Goal: Task Accomplishment & Management: Manage account settings

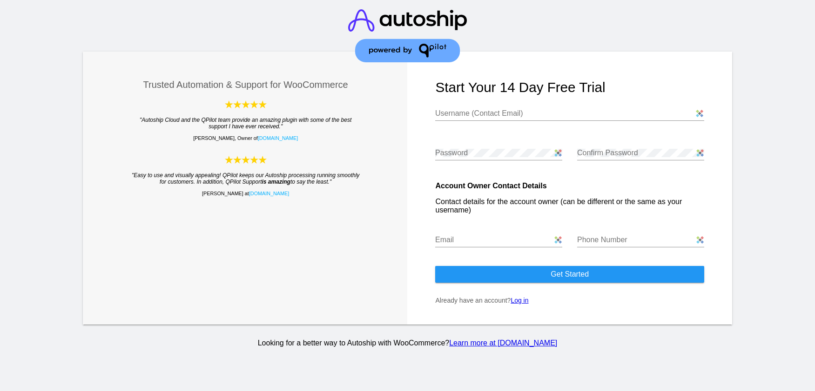
click at [488, 113] on input "Username (Contact Email)" at bounding box center [569, 113] width 269 height 8
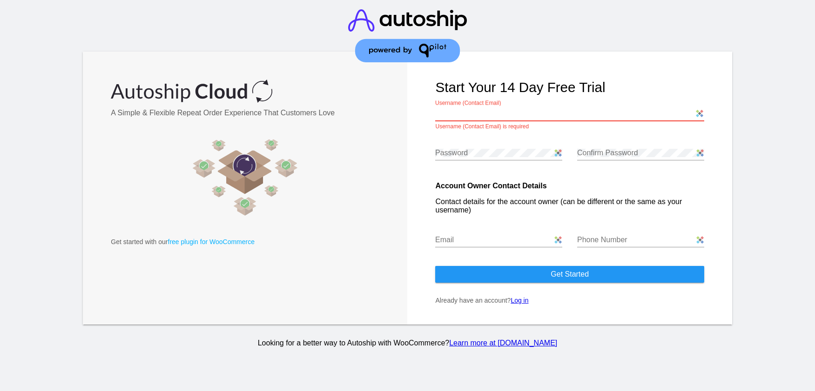
click at [524, 302] on link "Log in" at bounding box center [520, 300] width 18 height 7
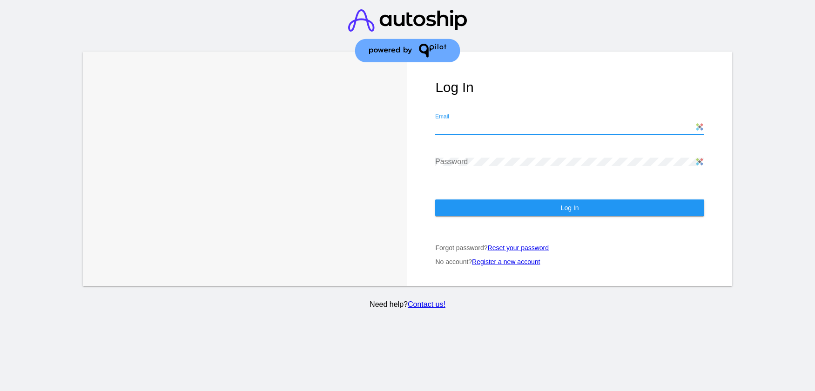
type input "subscriptions@redbridgedistributors.com"
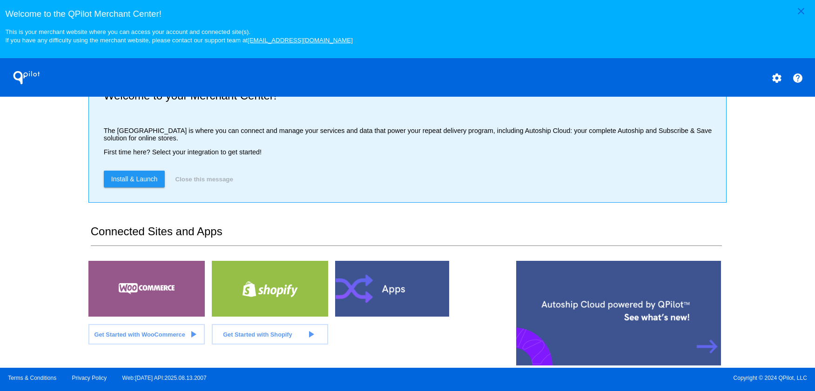
scroll to position [42, 0]
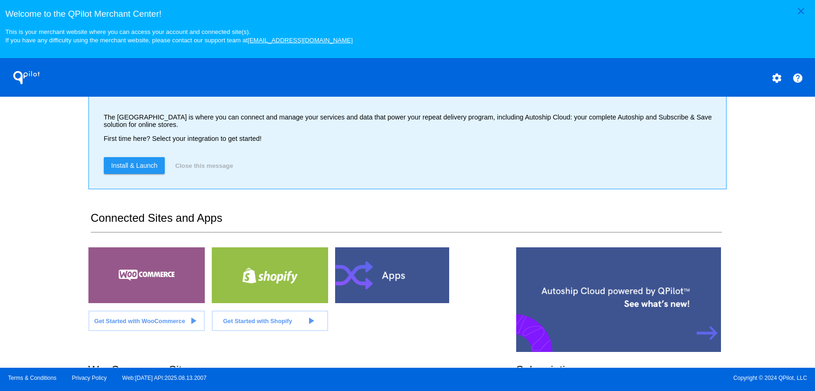
click at [135, 281] on div at bounding box center [146, 276] width 116 height 56
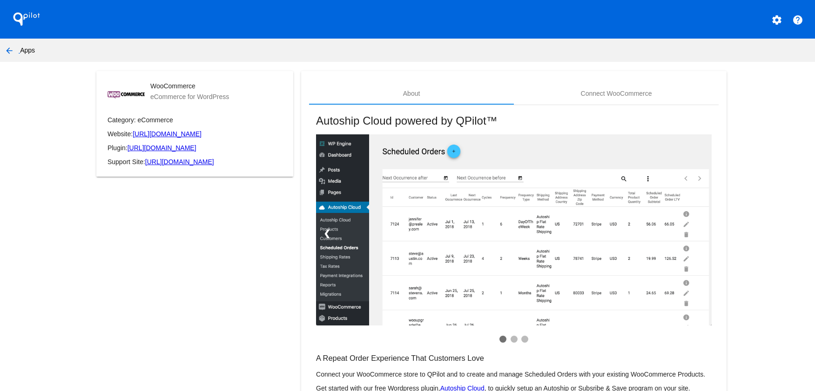
click at [771, 20] on mat-icon "settings" at bounding box center [776, 19] width 11 height 11
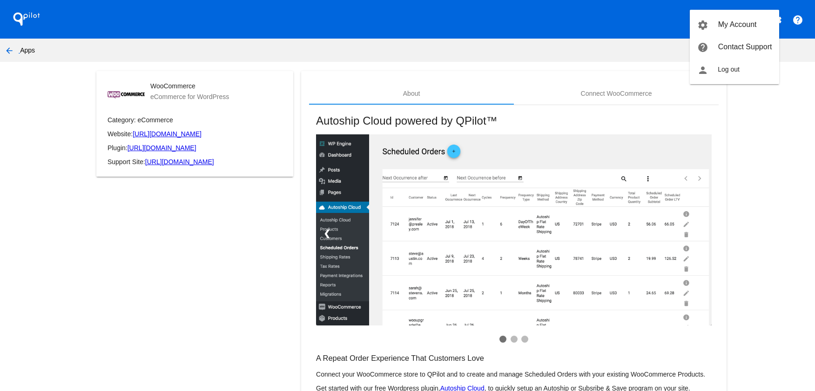
click at [274, 30] on div at bounding box center [407, 195] width 815 height 391
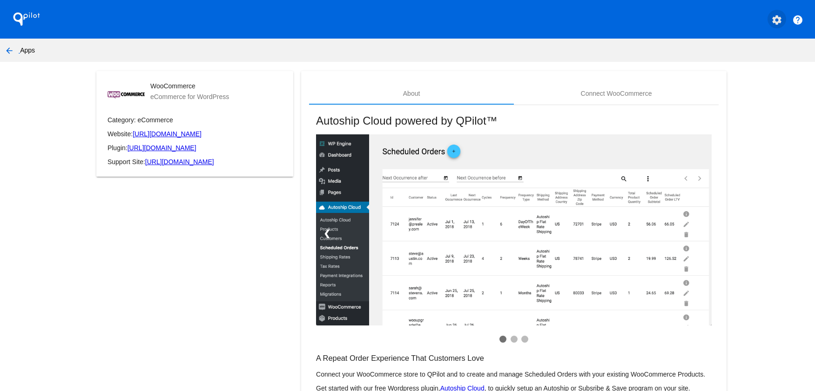
click at [771, 20] on mat-icon "settings" at bounding box center [776, 19] width 11 height 11
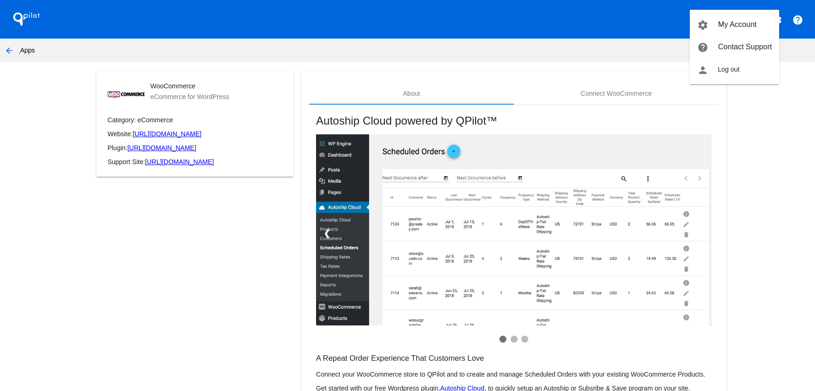
click at [615, 100] on div at bounding box center [407, 195] width 815 height 391
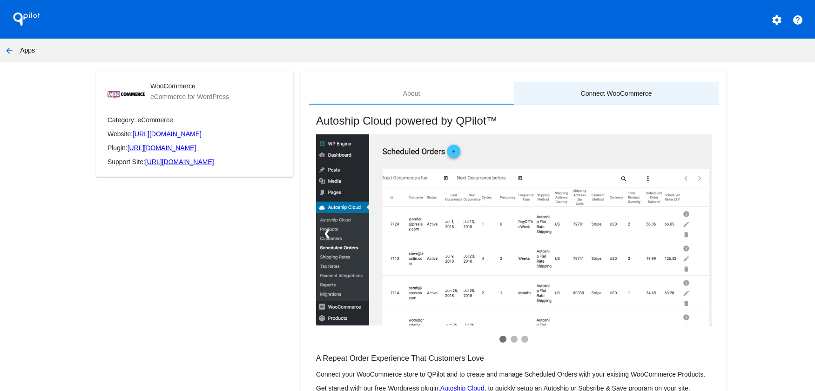
click at [614, 95] on div "Connect WooCommerce" at bounding box center [616, 93] width 71 height 7
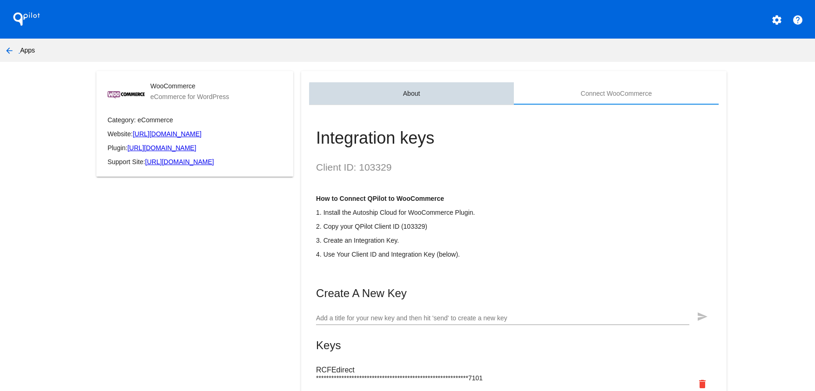
click at [417, 99] on div "About" at bounding box center [411, 93] width 205 height 22
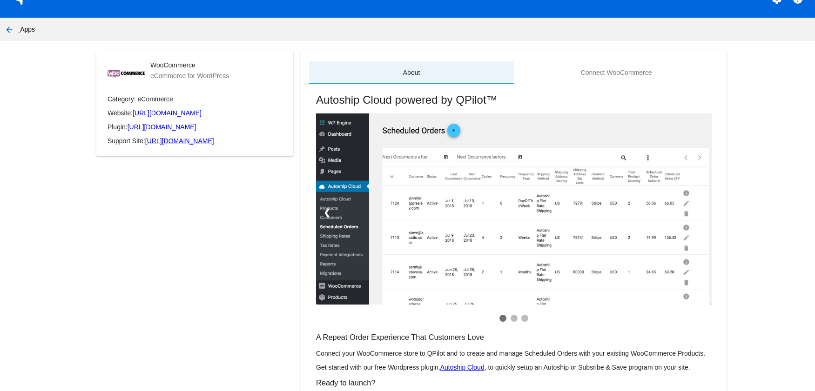
scroll to position [75, 0]
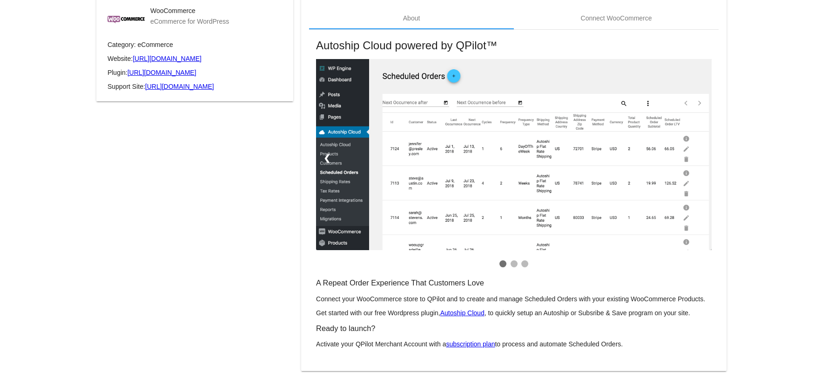
click at [460, 314] on link "Autoship Cloud" at bounding box center [462, 313] width 44 height 7
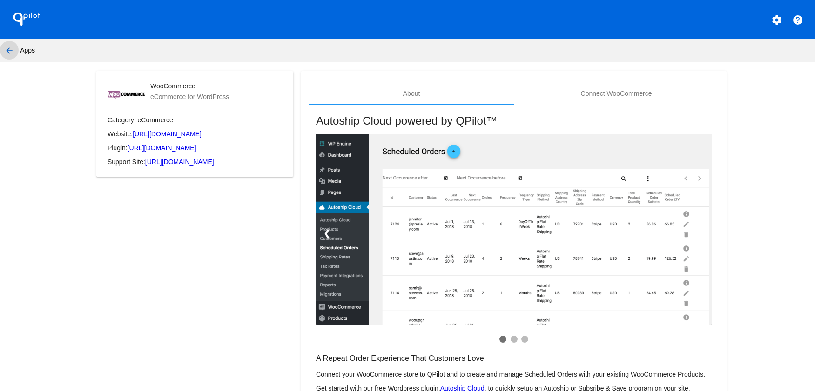
click at [6, 48] on mat-icon "arrow_back" at bounding box center [9, 50] width 11 height 11
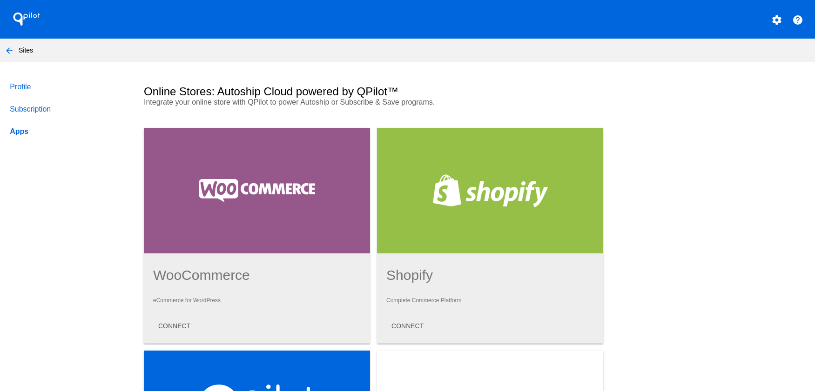
click at [34, 105] on link "Subscription" at bounding box center [68, 109] width 120 height 22
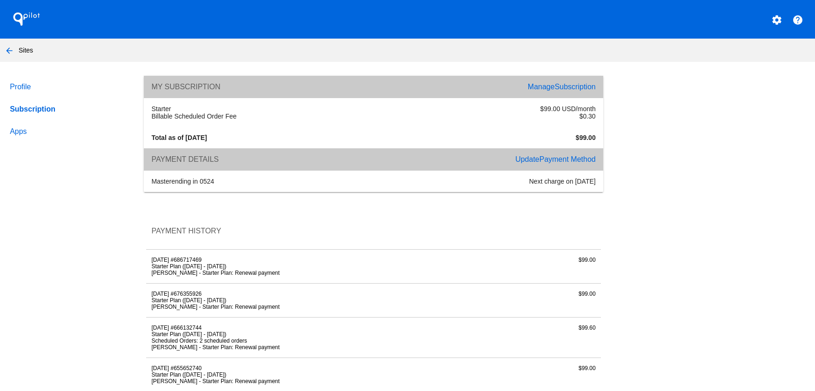
click at [24, 135] on link "Apps" at bounding box center [68, 132] width 120 height 22
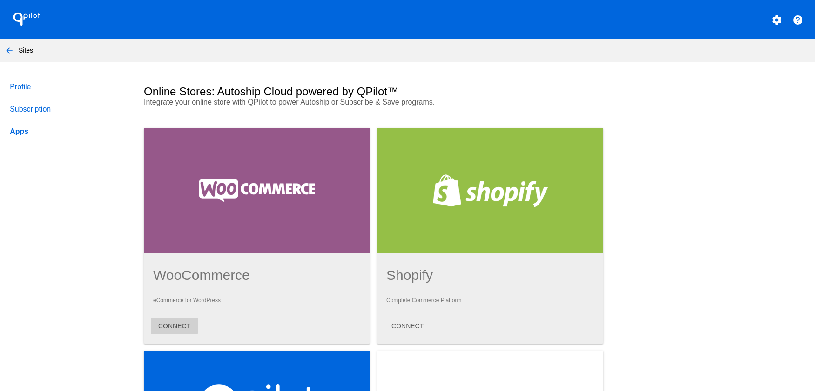
click at [171, 328] on span "CONNECT" at bounding box center [174, 326] width 32 height 7
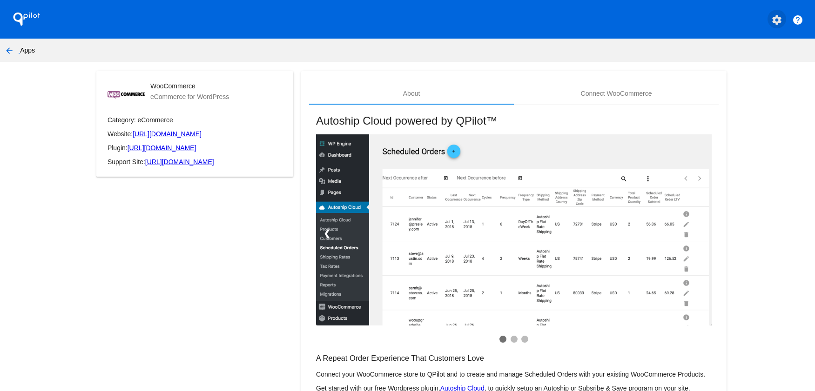
click at [771, 22] on mat-icon "settings" at bounding box center [776, 19] width 11 height 11
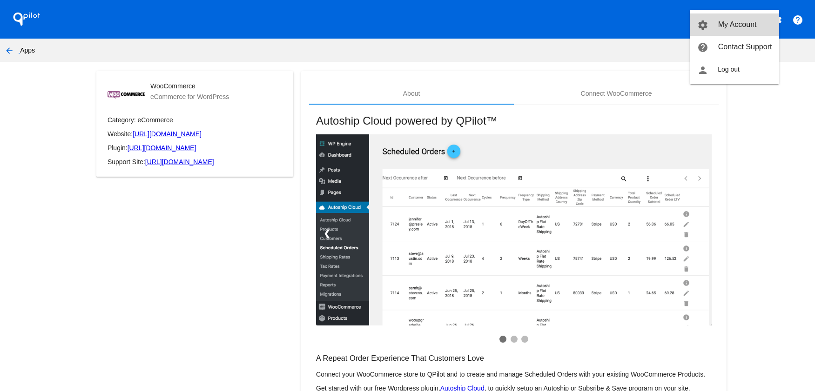
click at [743, 25] on span "My Account" at bounding box center [737, 24] width 39 height 8
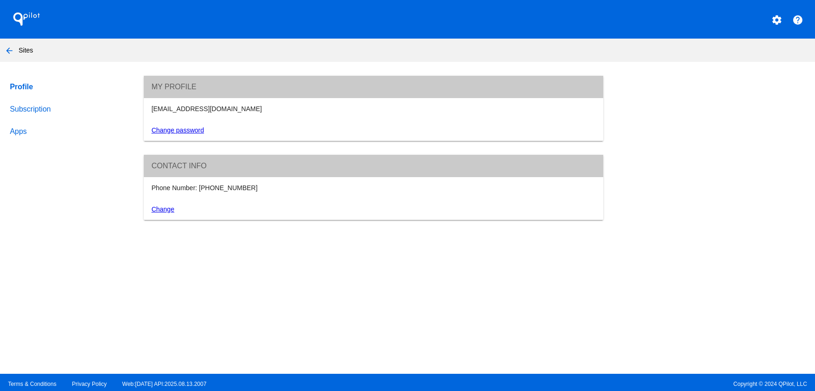
click at [19, 132] on link "Apps" at bounding box center [68, 132] width 120 height 22
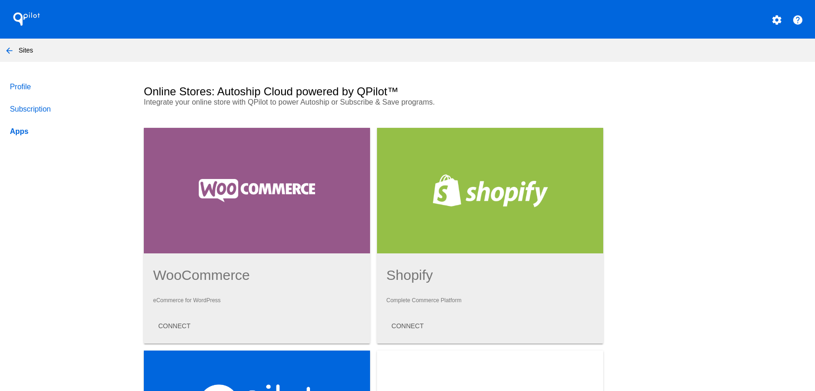
click at [26, 109] on link "Subscription" at bounding box center [68, 109] width 120 height 22
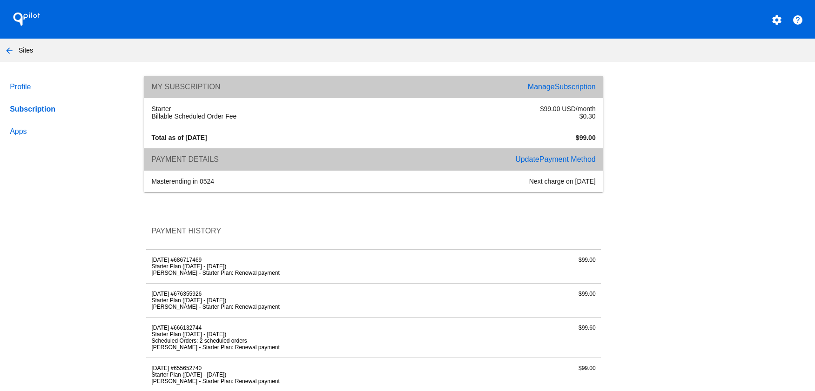
click at [568, 86] on span "Subscription" at bounding box center [575, 87] width 41 height 8
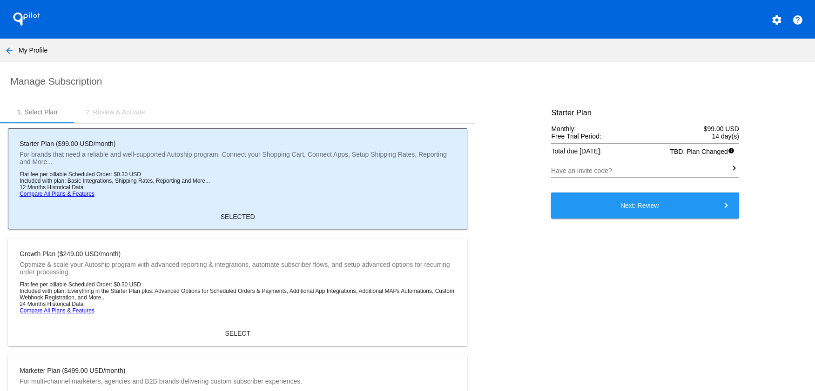
click at [773, 23] on mat-icon "settings" at bounding box center [776, 19] width 11 height 11
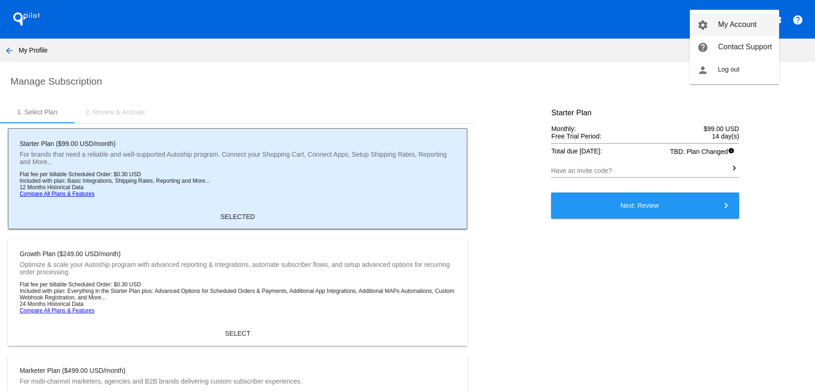
click at [735, 21] on span "My Account" at bounding box center [737, 24] width 39 height 8
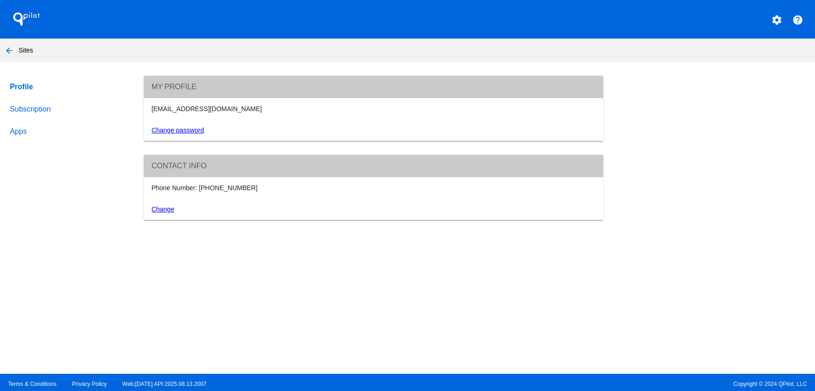
click at [7, 49] on mat-icon "arrow_back" at bounding box center [9, 50] width 11 height 11
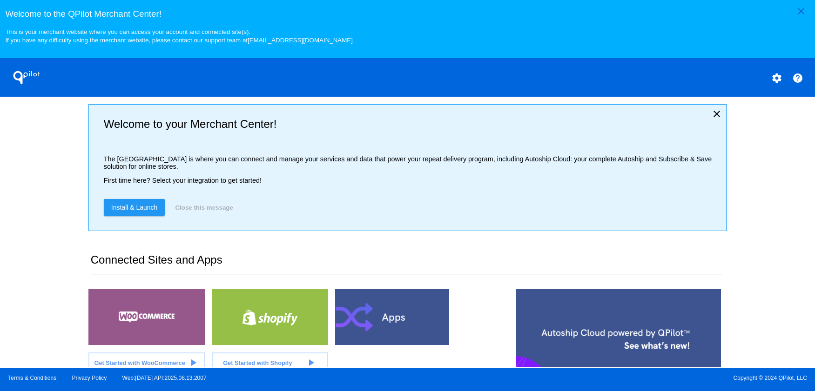
click at [140, 211] on span "Install & Launch" at bounding box center [134, 207] width 47 height 7
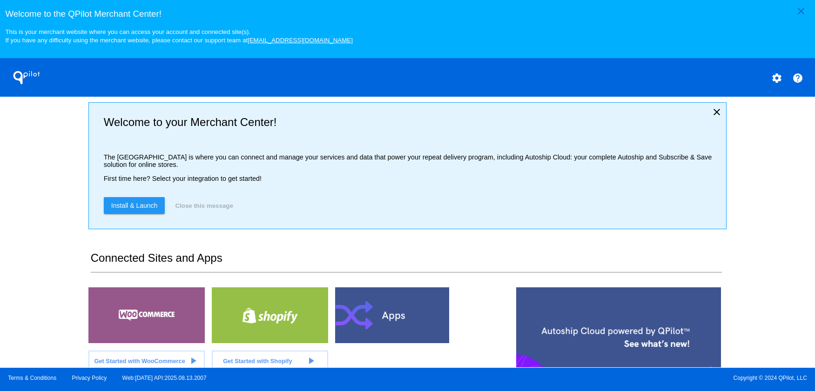
scroll to position [187, 0]
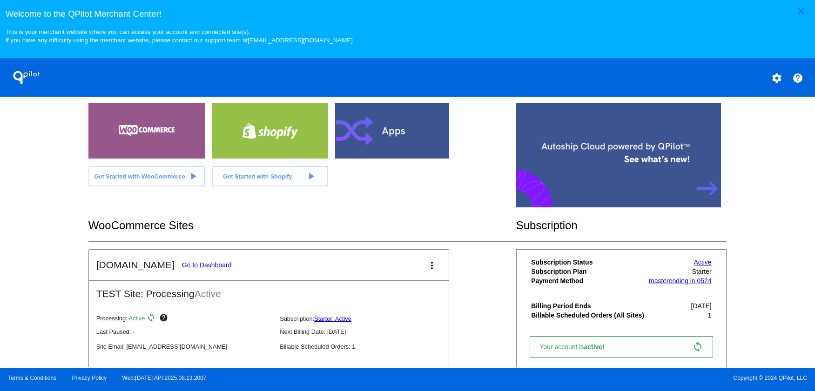
click at [705, 190] on div at bounding box center [618, 155] width 205 height 105
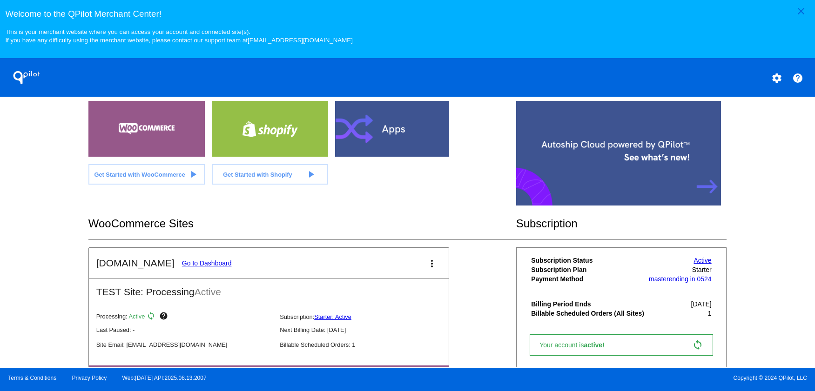
scroll to position [238, 0]
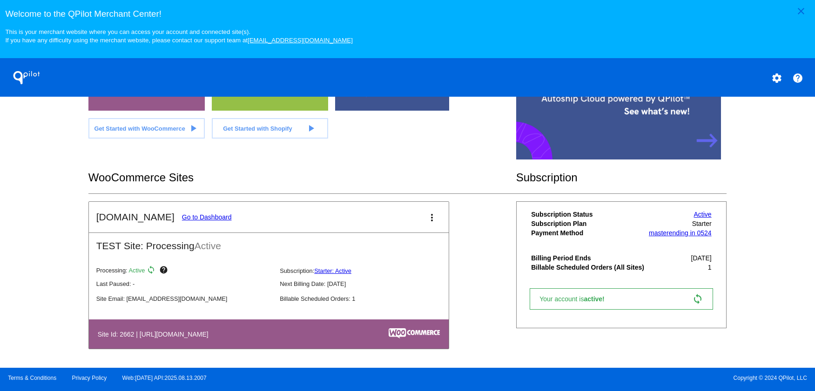
click at [701, 214] on link "Active" at bounding box center [703, 214] width 18 height 7
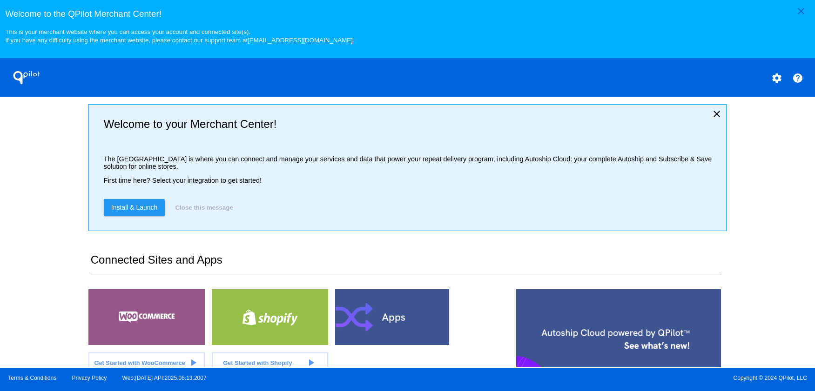
scroll to position [42, 0]
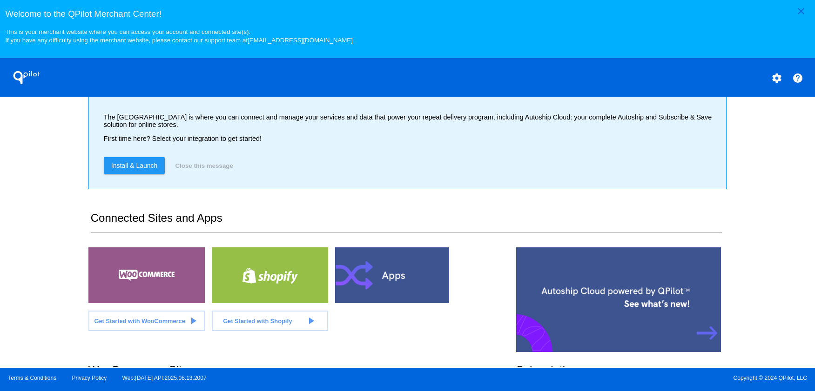
click at [176, 325] on span "Get Started with WooCommerce" at bounding box center [139, 321] width 91 height 7
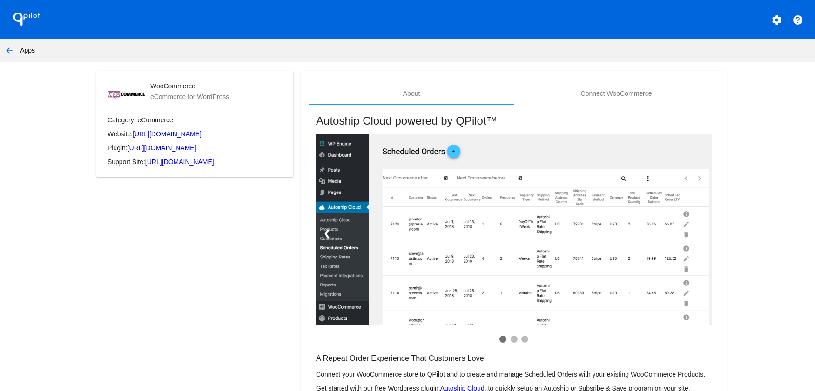
click at [195, 162] on link "https://support.autoship.cloud/" at bounding box center [179, 161] width 69 height 7
click at [323, 235] on link "❮" at bounding box center [327, 233] width 22 height 25
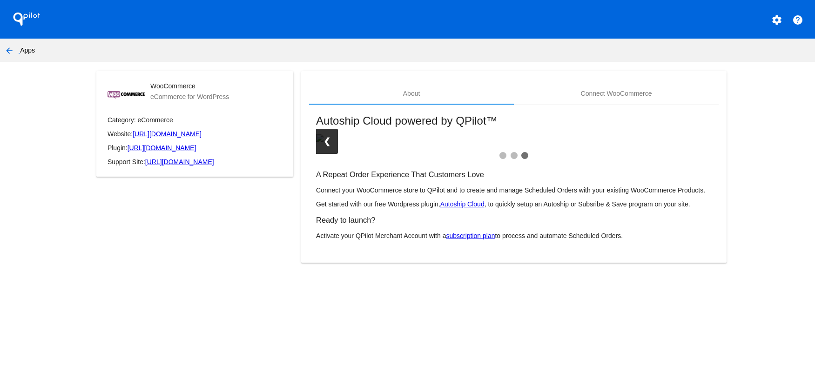
click at [323, 154] on link "❮" at bounding box center [327, 141] width 22 height 25
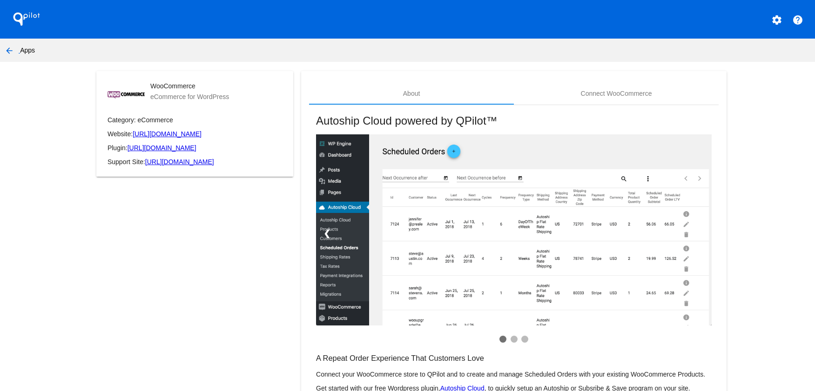
click at [27, 19] on h1 "QPilot" at bounding box center [26, 19] width 37 height 19
click at [25, 16] on h1 "QPilot" at bounding box center [26, 19] width 37 height 19
click at [10, 50] on mat-icon "arrow_back" at bounding box center [9, 50] width 11 height 11
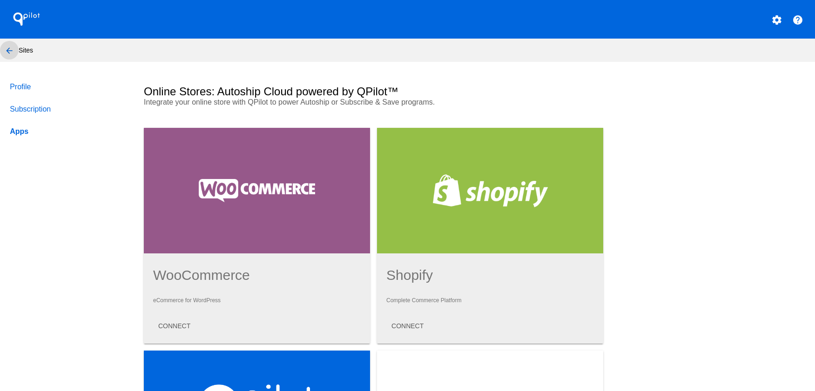
click at [9, 52] on mat-icon "arrow_back" at bounding box center [9, 50] width 11 height 11
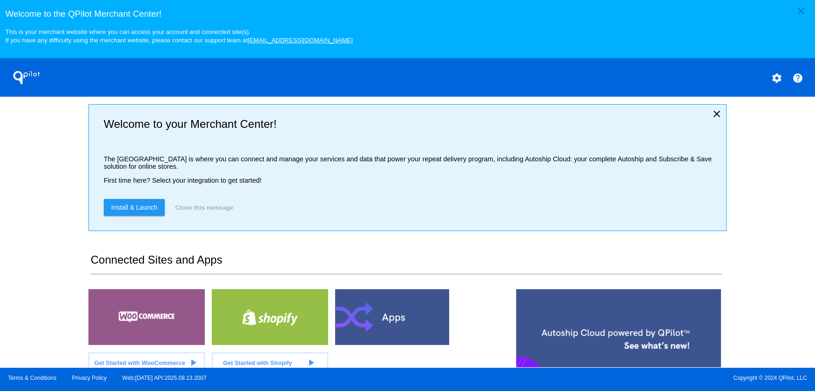
scroll to position [163, 0]
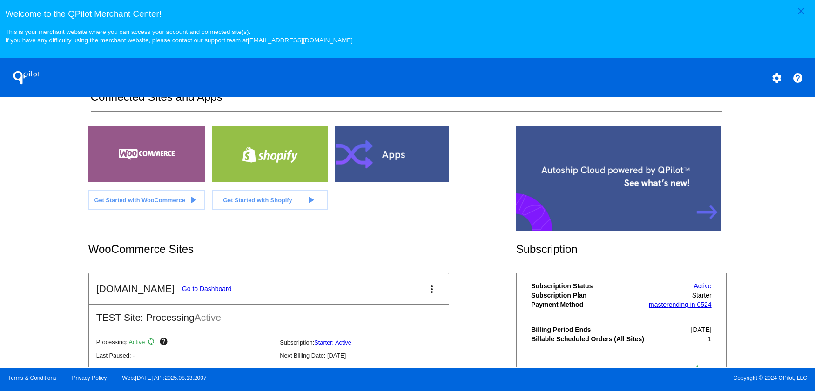
click at [372, 169] on div at bounding box center [393, 155] width 116 height 56
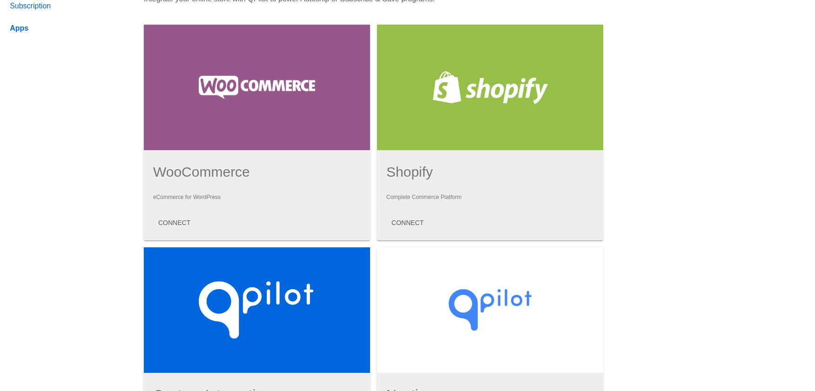
scroll to position [177, 0]
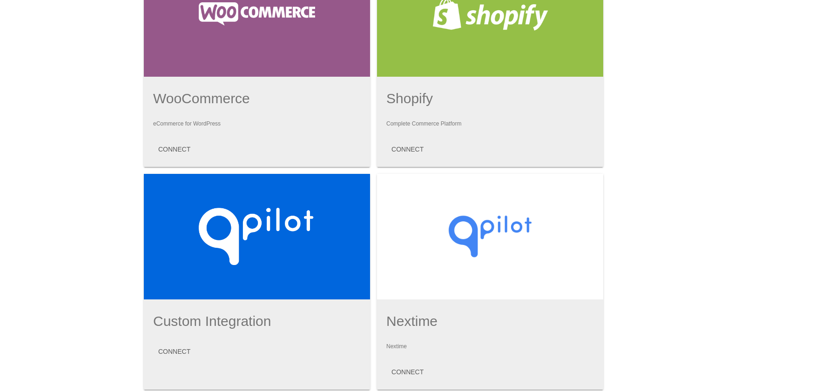
click at [220, 256] on div at bounding box center [257, 237] width 226 height 126
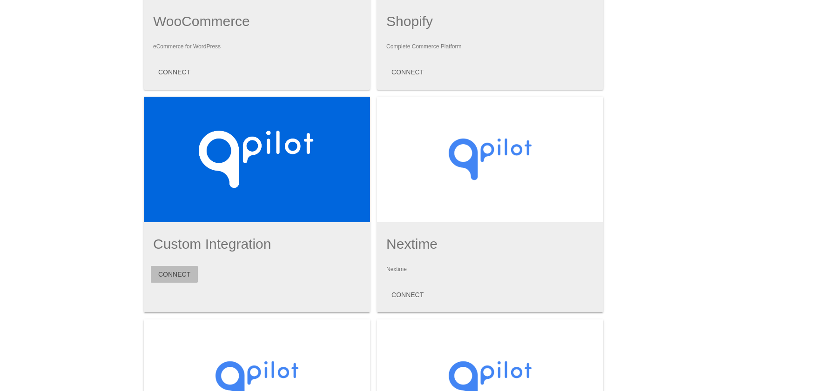
click at [170, 275] on span "CONNECT" at bounding box center [174, 274] width 32 height 7
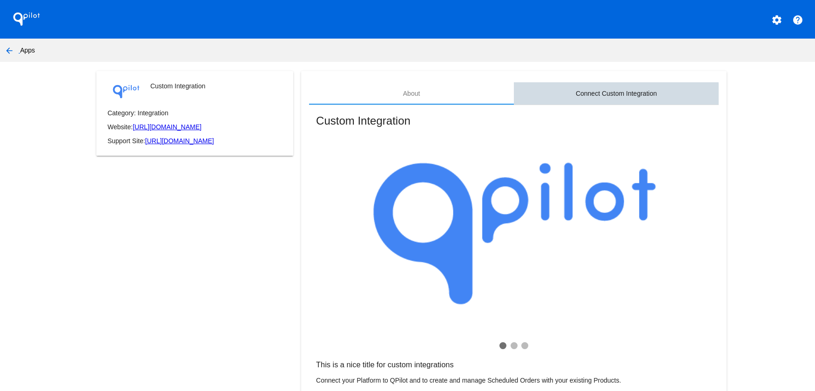
click at [588, 95] on div "Connect Custom Integration" at bounding box center [616, 93] width 81 height 7
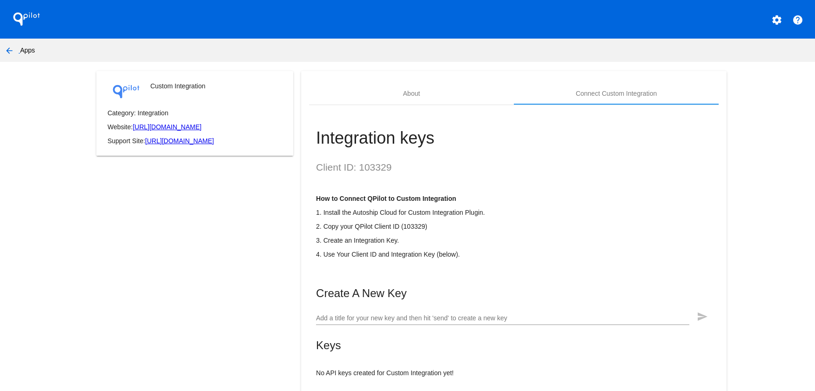
click at [189, 145] on link "https://docs.qpilot.cloud/reference/introduction/" at bounding box center [179, 140] width 69 height 7
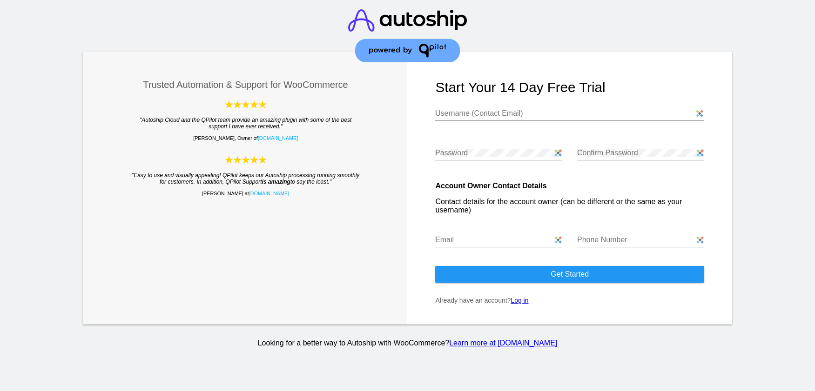
click at [524, 301] on link "Log in" at bounding box center [520, 300] width 18 height 7
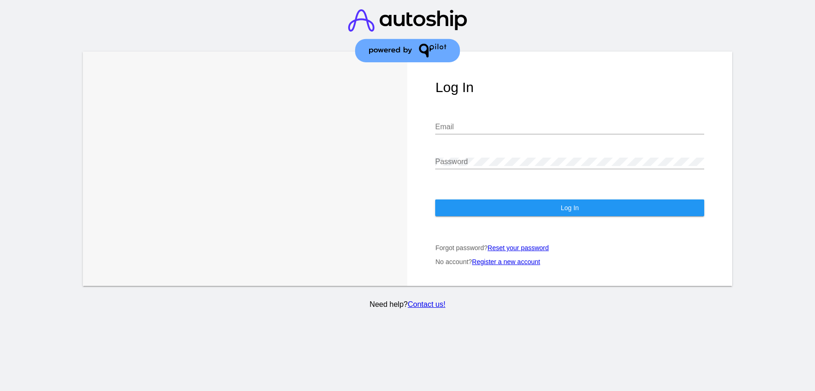
click at [511, 122] on div "Email" at bounding box center [569, 124] width 269 height 21
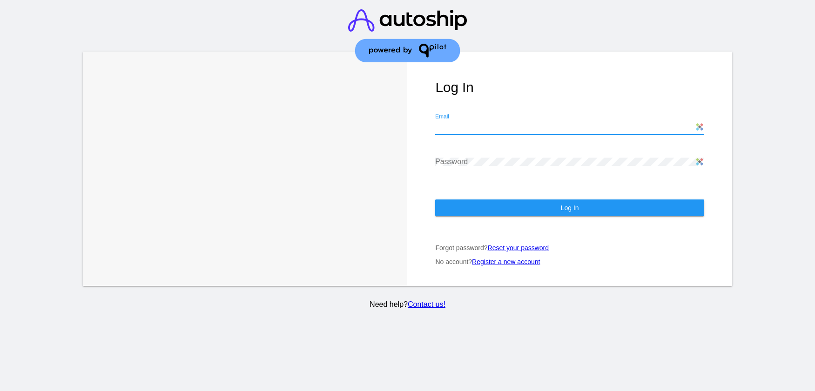
click at [509, 127] on input "Email" at bounding box center [569, 127] width 269 height 8
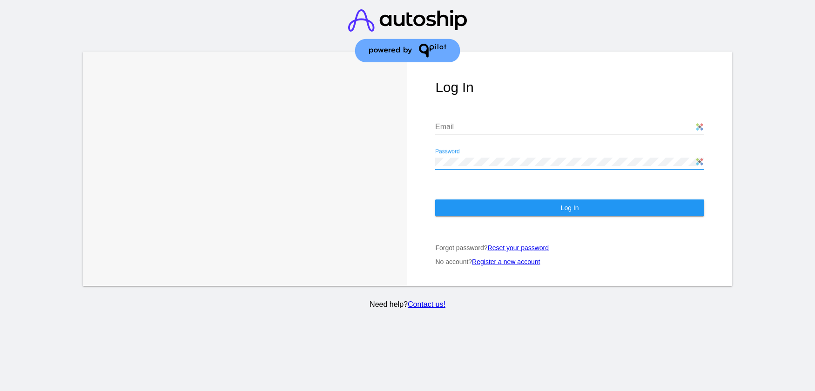
type input "subscriptions@redbridgedistributors.com"
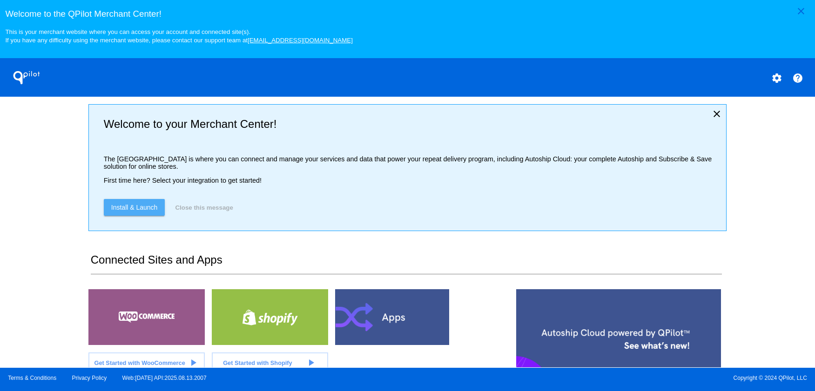
click at [142, 209] on span "Install & Launch" at bounding box center [134, 207] width 47 height 7
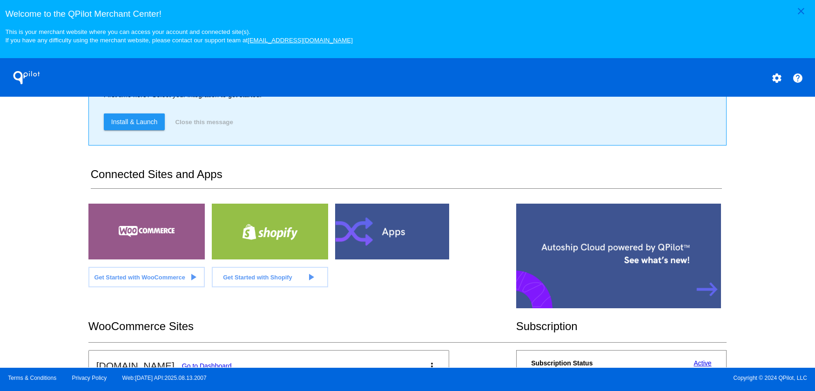
scroll to position [238, 0]
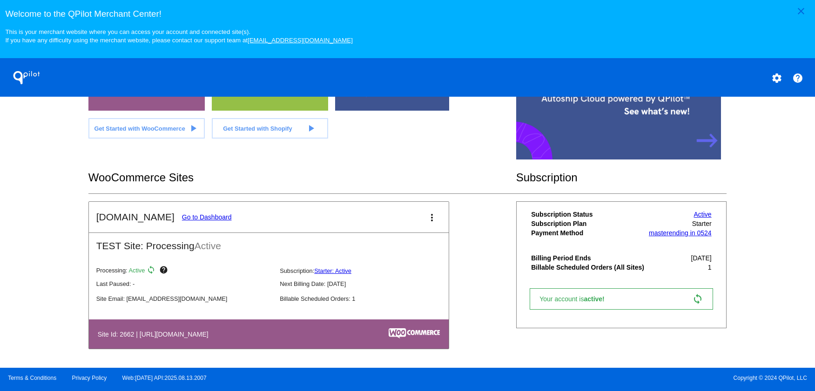
click at [210, 218] on link "Go to Dashboard" at bounding box center [207, 217] width 50 height 7
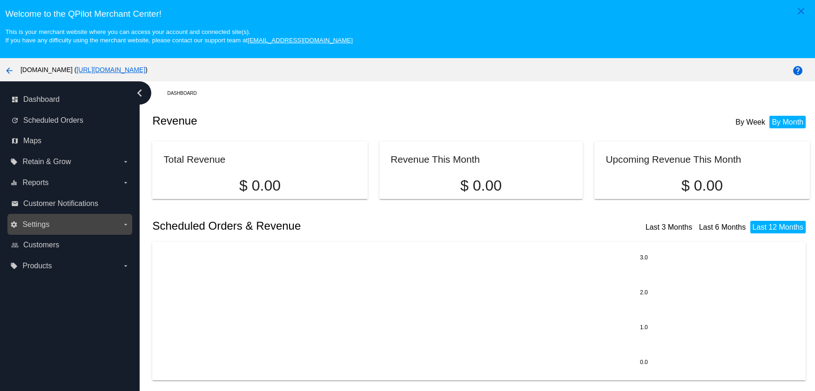
click at [34, 228] on span "Settings" at bounding box center [35, 225] width 27 height 8
click at [0, 0] on input "settings Settings arrow_drop_down" at bounding box center [0, 0] width 0 height 0
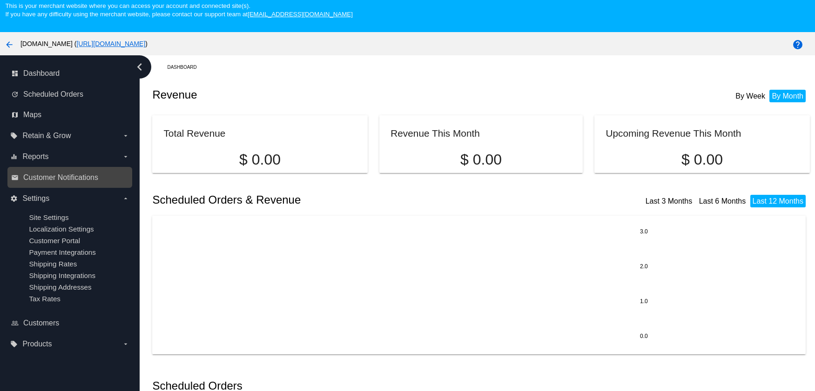
scroll to position [59, 0]
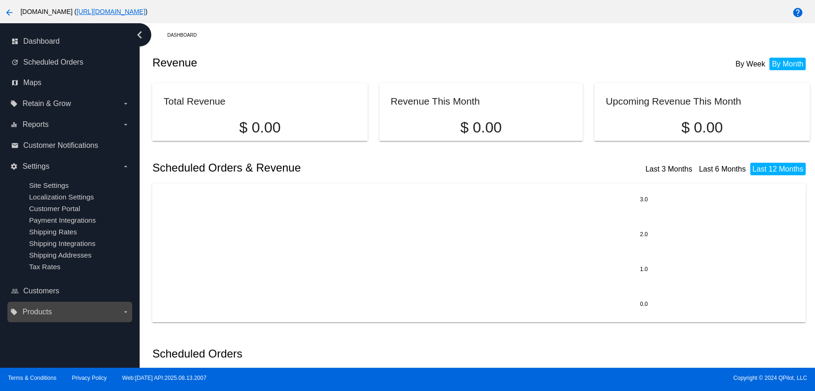
click at [38, 311] on span "Products" at bounding box center [36, 312] width 29 height 8
click at [0, 0] on input "local_offer Products arrow_drop_down" at bounding box center [0, 0] width 0 height 0
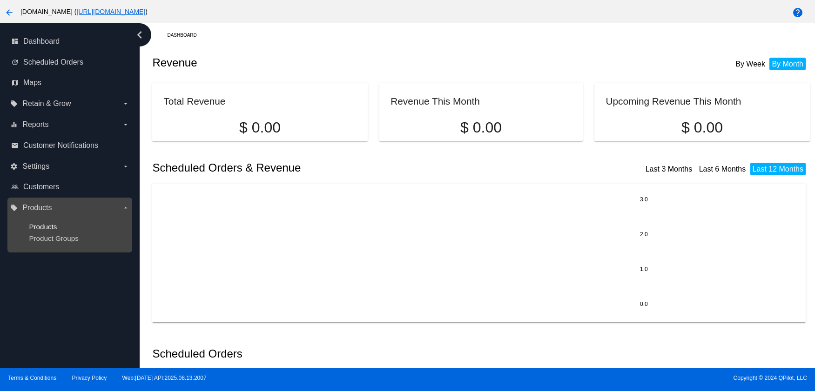
click at [40, 228] on span "Products" at bounding box center [43, 227] width 28 height 8
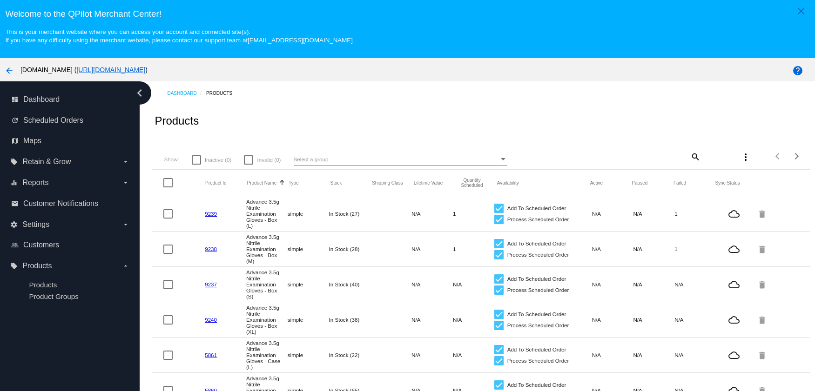
click at [336, 160] on div "Select a group" at bounding box center [396, 159] width 205 height 11
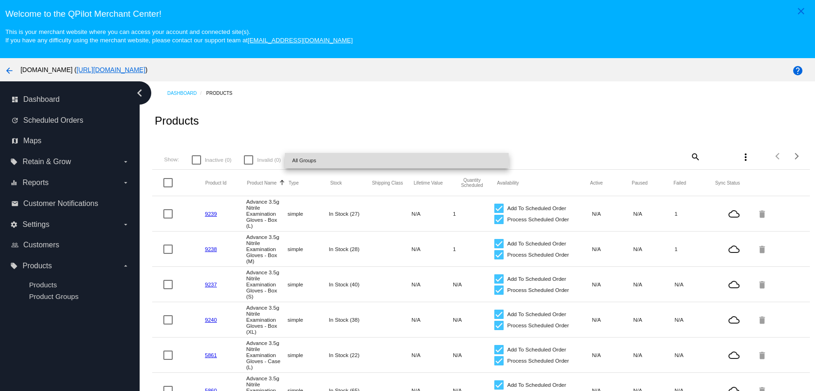
click at [336, 160] on span "All Groups" at bounding box center [396, 160] width 209 height 15
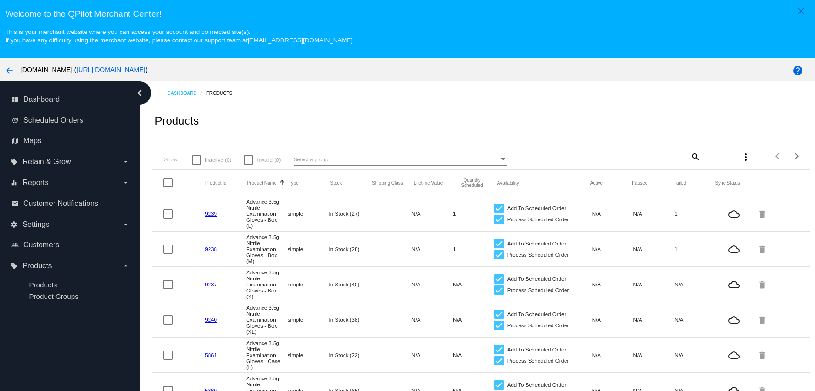
click at [740, 159] on mat-icon "more_vert" at bounding box center [745, 157] width 11 height 11
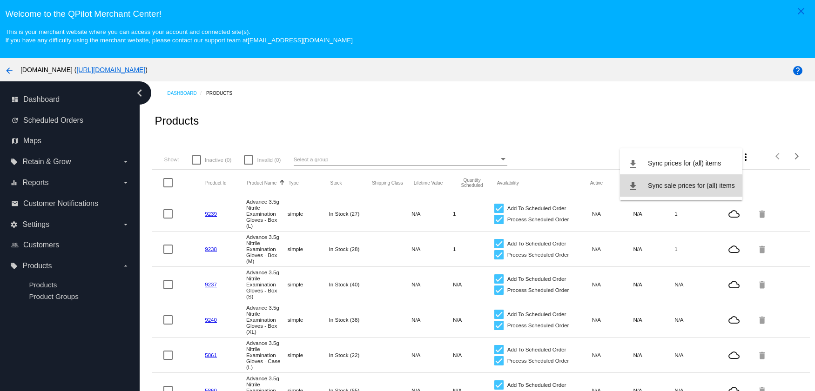
click at [681, 189] on span "Sync sale prices for (all) items" at bounding box center [691, 185] width 87 height 7
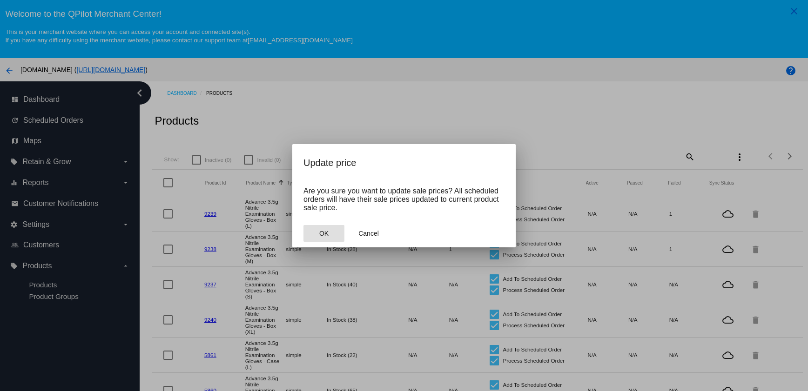
click at [315, 234] on button "OK" at bounding box center [323, 233] width 41 height 17
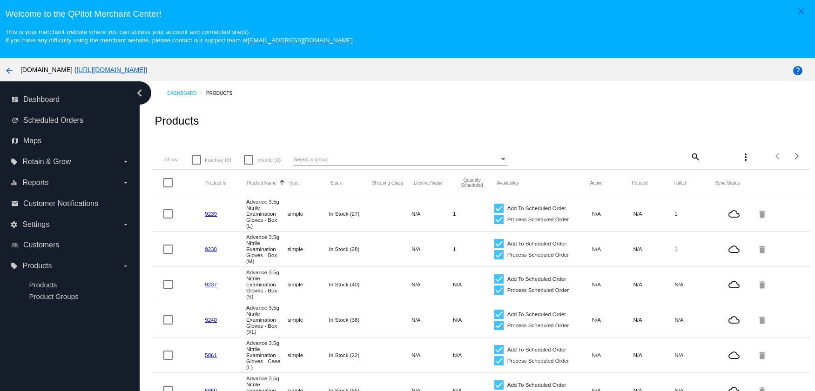
click at [689, 157] on mat-icon "search" at bounding box center [694, 156] width 11 height 14
click at [649, 158] on input "Search" at bounding box center [646, 154] width 109 height 7
paste input "72508"
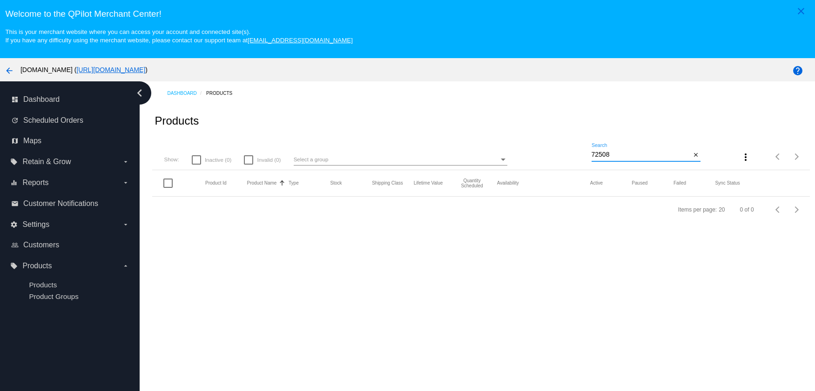
drag, startPoint x: 611, startPoint y: 154, endPoint x: 578, endPoint y: 155, distance: 33.1
click at [578, 155] on div "Show: Inactive (0) Invalid (0) Select a group 72508 Search close more_vert Item…" at bounding box center [480, 153] width 657 height 33
paste input "5801"
type input "5801"
click at [693, 156] on mat-icon "close" at bounding box center [696, 155] width 7 height 7
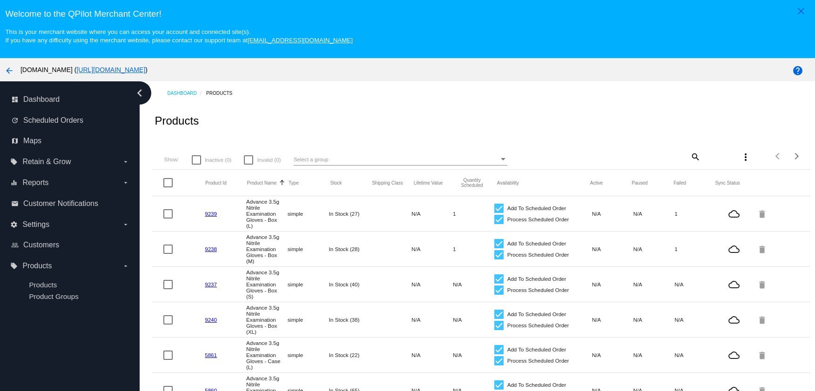
click at [213, 216] on link "9239" at bounding box center [211, 214] width 12 height 6
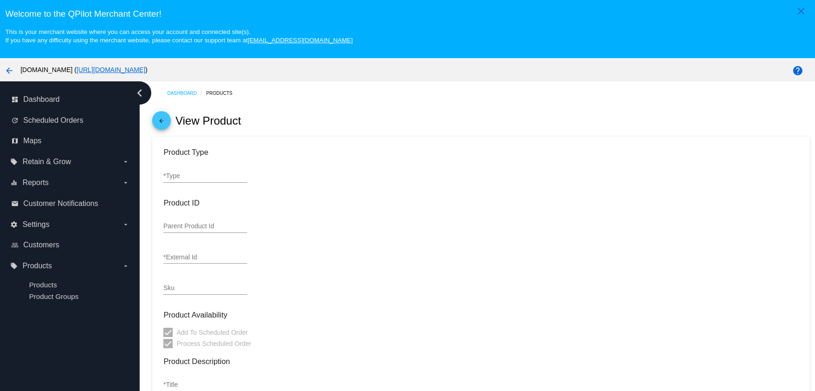
type input "simple"
type input "9239"
type input "BPF35L-B"
type input "Advance 3.5g Nitrile Examination Gloves - Box (L)"
type input "19.98"
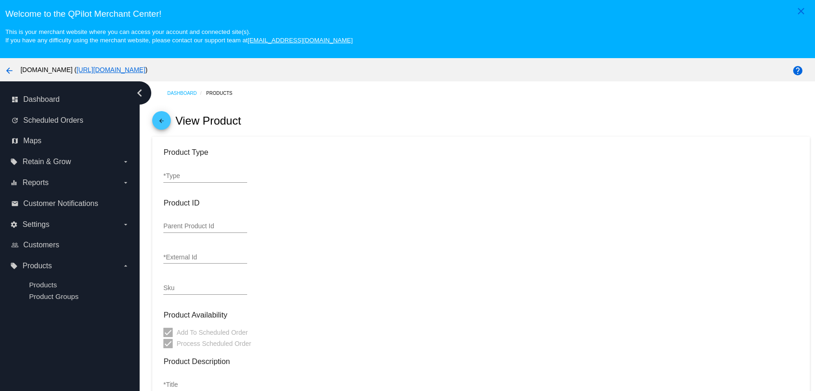
type input "15.25"
type input "1"
type input "0.1"
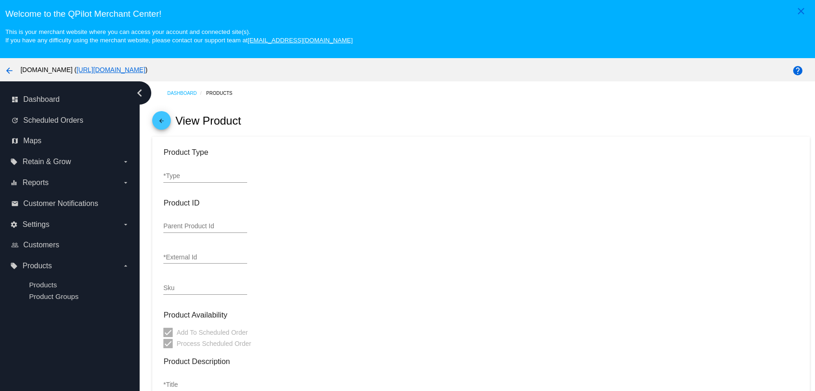
type input "In Stock (27)"
click at [162, 126] on mat-icon "arrow_back" at bounding box center [161, 123] width 11 height 11
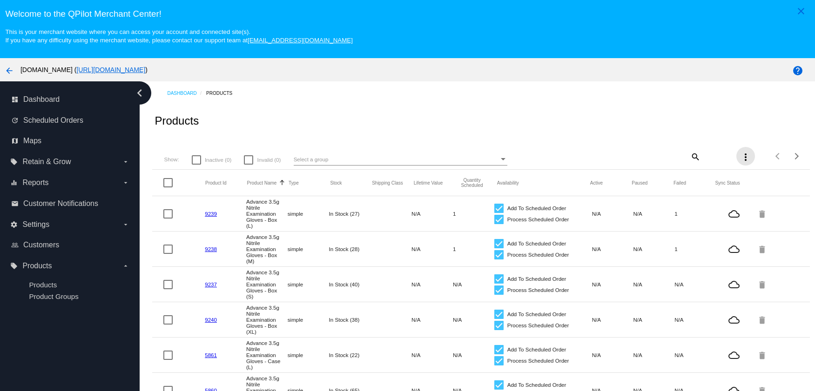
click at [740, 159] on mat-icon "more_vert" at bounding box center [745, 157] width 11 height 11
click at [673, 119] on div at bounding box center [407, 195] width 815 height 391
click at [664, 159] on div "search" at bounding box center [646, 156] width 109 height 14
click at [658, 156] on div "search" at bounding box center [646, 156] width 109 height 14
click at [689, 160] on mat-icon "search" at bounding box center [694, 156] width 11 height 14
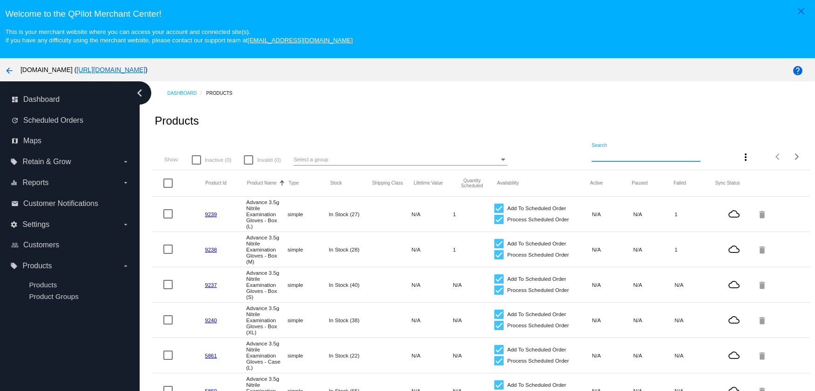
click at [654, 158] on input "Search" at bounding box center [646, 154] width 109 height 7
click at [664, 157] on div "search" at bounding box center [646, 156] width 109 height 14
click at [659, 161] on div "search" at bounding box center [646, 156] width 109 height 14
click at [689, 160] on mat-icon "search" at bounding box center [694, 156] width 11 height 14
click at [649, 157] on input "Search" at bounding box center [646, 154] width 109 height 7
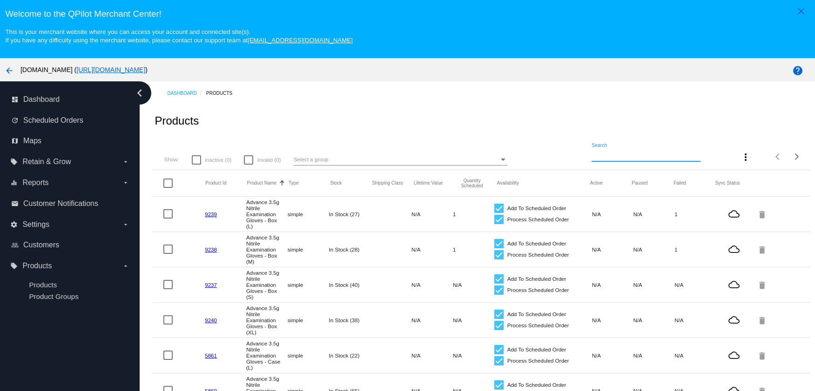
paste input "BPF35XL-B"
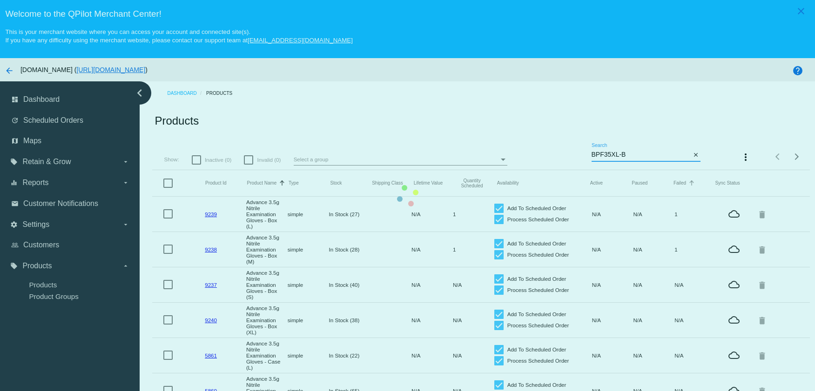
type input "BPF35XL-B"
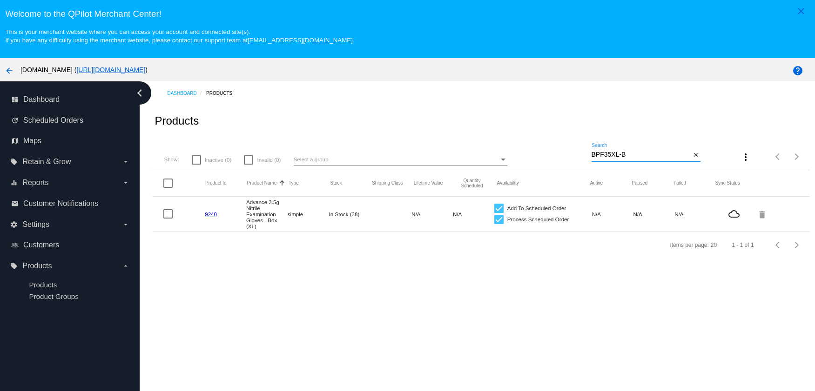
click at [211, 216] on link "9240" at bounding box center [211, 214] width 12 height 6
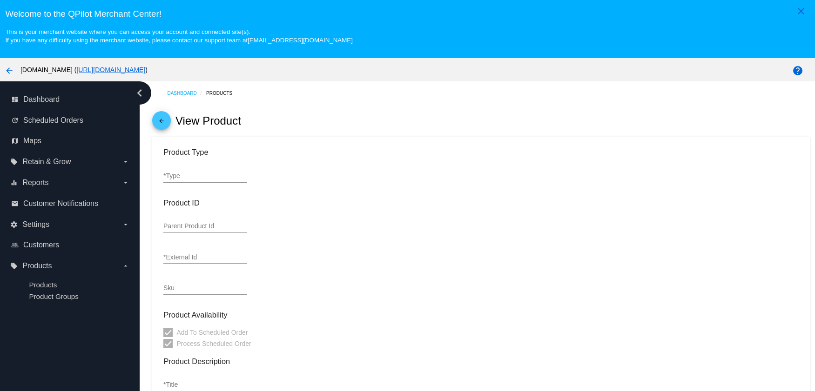
type input "simple"
type input "9240"
type input "BPF35XL-B"
type input "Advance 3.5g Nitrile Examination Gloves - Box (XL)"
type input "19.98"
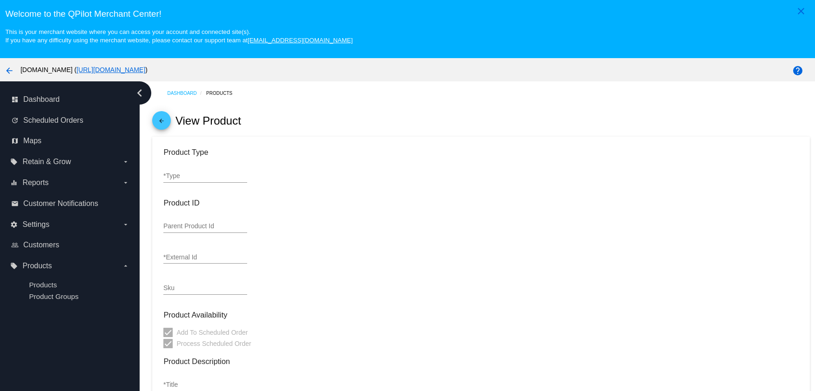
type input "15.25"
type input "1"
type input "0.1"
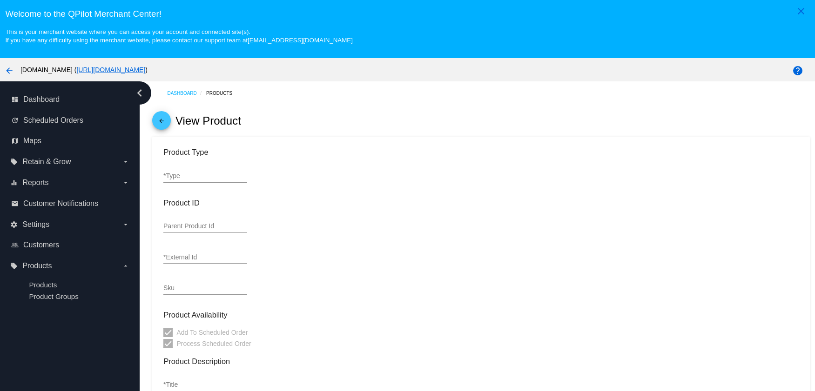
type input "In Stock (38)"
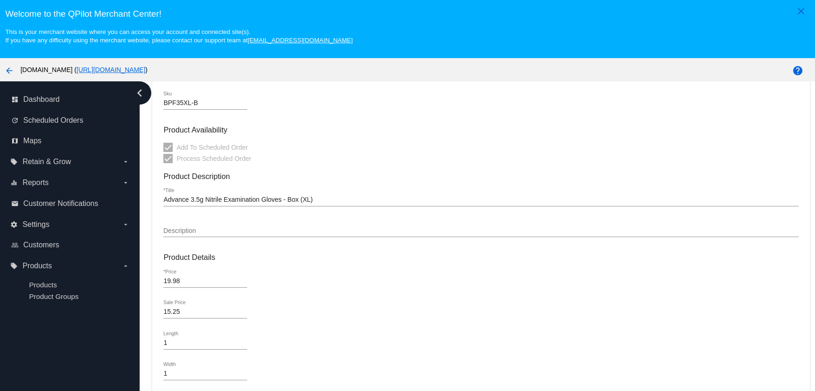
scroll to position [224, 0]
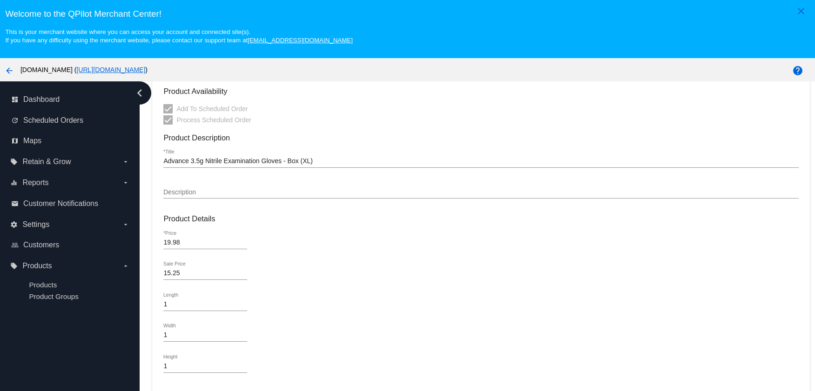
click at [189, 275] on input "15.25" at bounding box center [205, 273] width 84 height 7
drag, startPoint x: 186, startPoint y: 273, endPoint x: 159, endPoint y: 276, distance: 27.2
click at [159, 276] on mat-card "Product Type simple *Type Product ID Parent Product Id 9240 *External Id BPF35X…" at bounding box center [480, 260] width 657 height 694
click at [210, 272] on input "15.25" at bounding box center [205, 273] width 84 height 7
click at [180, 274] on input "15.25" at bounding box center [205, 273] width 84 height 7
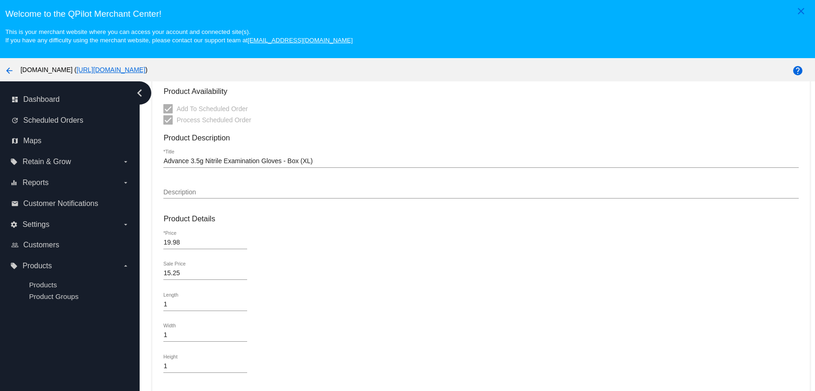
click at [180, 274] on input "15.25" at bounding box center [205, 273] width 84 height 7
click at [178, 274] on input "15.25" at bounding box center [205, 273] width 84 height 7
click at [243, 275] on input "15.25" at bounding box center [205, 273] width 84 height 7
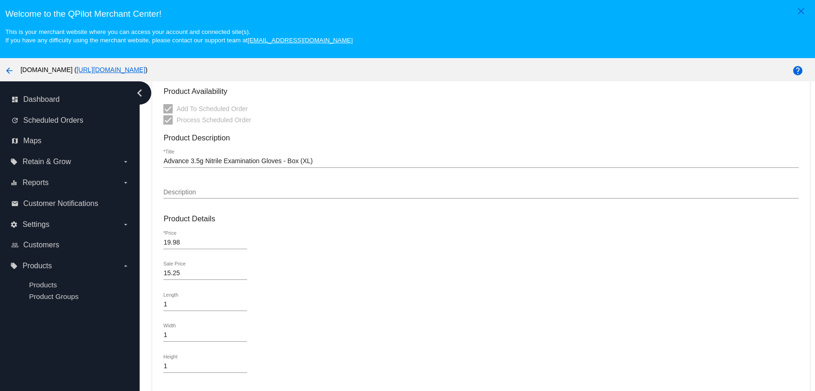
click at [243, 276] on input "15.25" at bounding box center [205, 273] width 84 height 7
click at [243, 271] on input "15.25" at bounding box center [205, 273] width 84 height 7
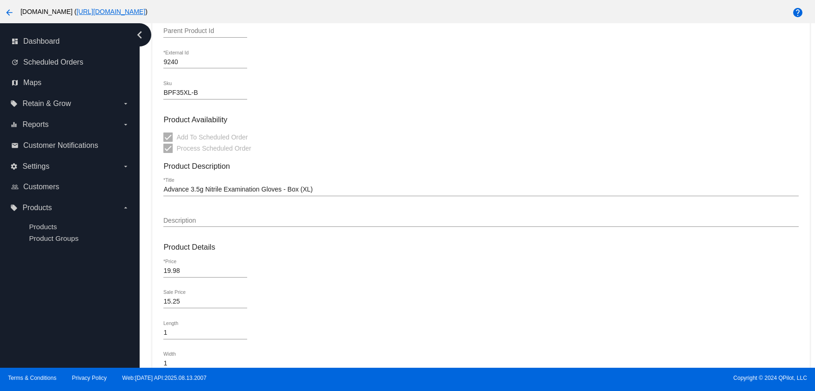
scroll to position [223, 0]
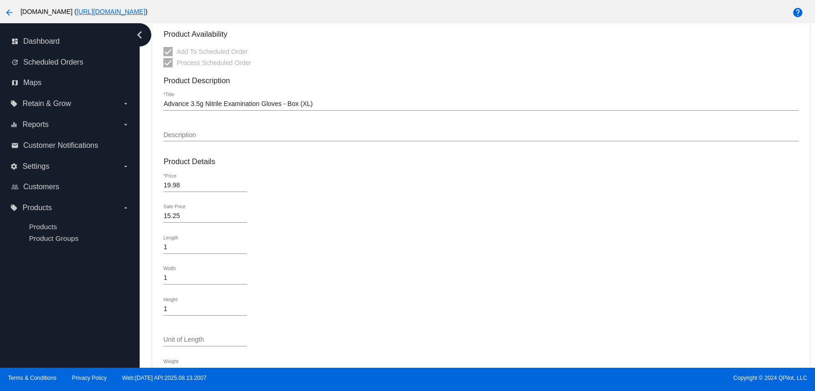
click at [170, 211] on div "15.25 Sale Price" at bounding box center [205, 214] width 84 height 18
click at [171, 216] on input "15.25" at bounding box center [205, 216] width 84 height 7
click at [168, 186] on input "19.98" at bounding box center [205, 185] width 84 height 7
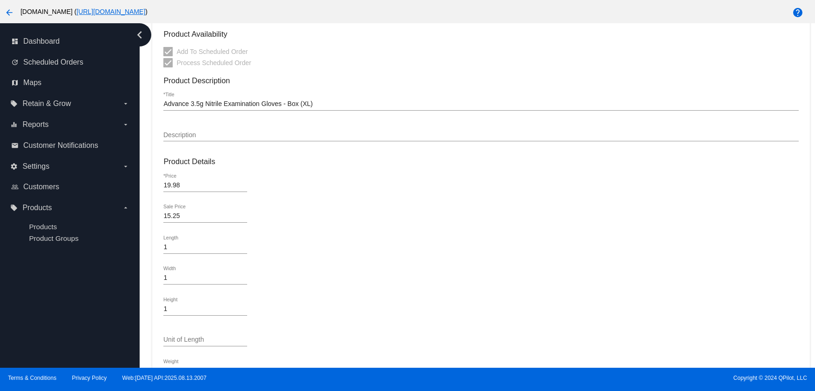
click at [168, 186] on input "19.98" at bounding box center [205, 185] width 84 height 7
click at [167, 216] on input "15.25" at bounding box center [205, 216] width 84 height 7
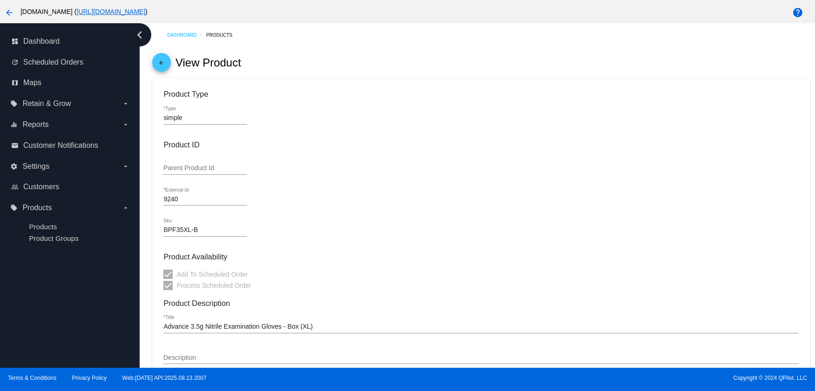
scroll to position [0, 0]
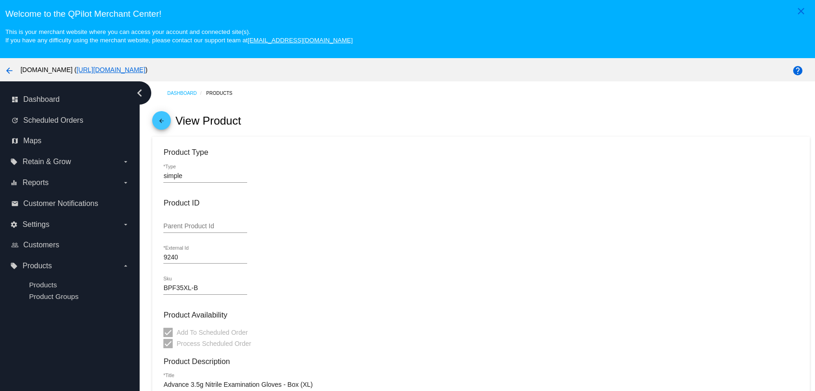
drag, startPoint x: 202, startPoint y: 290, endPoint x: 158, endPoint y: 288, distance: 44.3
drag, startPoint x: 183, startPoint y: 257, endPoint x: 163, endPoint y: 258, distance: 20.0
click at [163, 258] on input "9240" at bounding box center [205, 257] width 84 height 7
click at [167, 123] on mat-icon "arrow_back" at bounding box center [161, 123] width 11 height 11
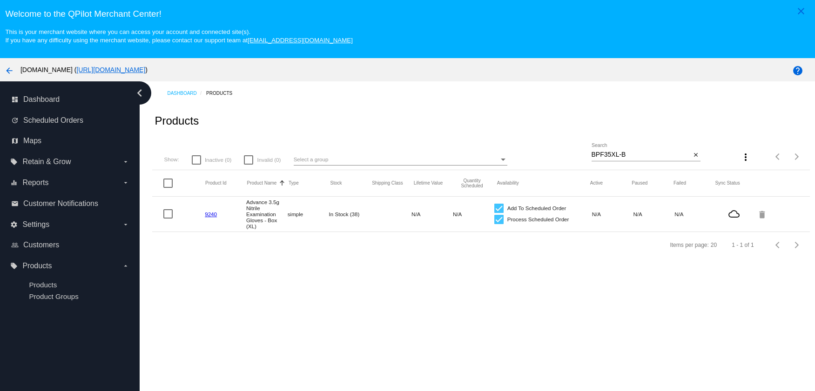
click at [168, 216] on div at bounding box center [167, 213] width 9 height 9
click at [168, 219] on input "checkbox" at bounding box center [168, 219] width 0 height 0
checkbox input "true"
click at [729, 217] on mat-icon "cloud_queue" at bounding box center [734, 214] width 37 height 11
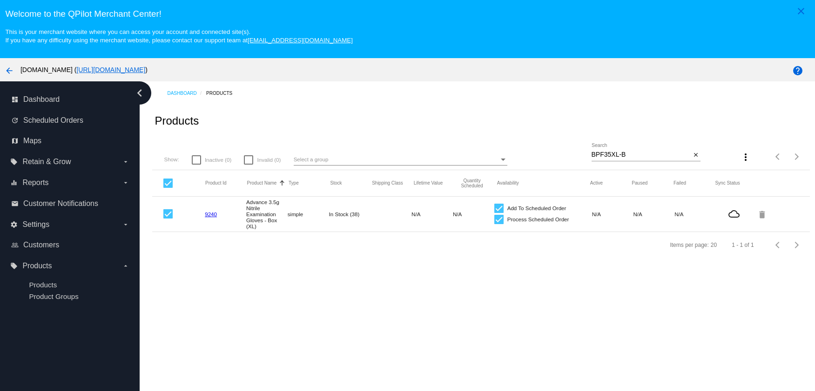
click at [728, 216] on mat-icon "cloud_queue" at bounding box center [734, 214] width 37 height 11
click at [592, 216] on mat-cell "N/A" at bounding box center [612, 214] width 41 height 11
click at [339, 215] on mat-cell "In Stock (38)" at bounding box center [349, 214] width 41 height 11
click at [215, 216] on link "9240" at bounding box center [211, 214] width 12 height 6
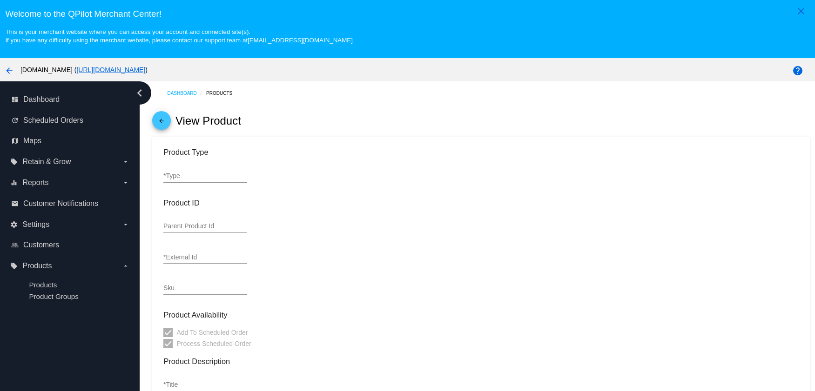
type input "simple"
type input "9240"
type input "BPF35XL-B"
type input "Advance 3.5g Nitrile Examination Gloves - Box (XL)"
type input "19.98"
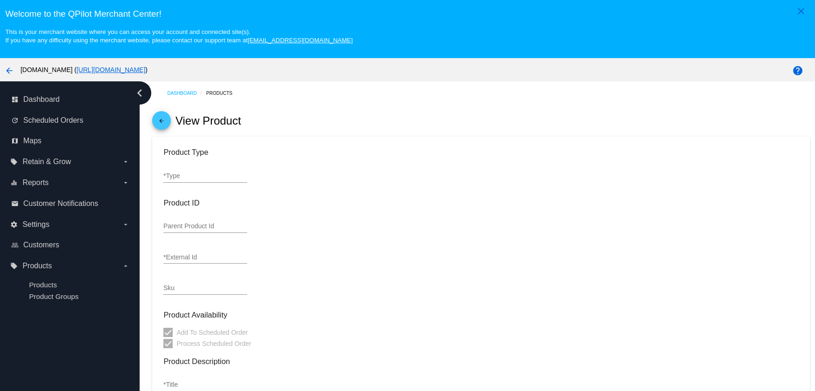
type input "15.25"
type input "1"
type input "0.1"
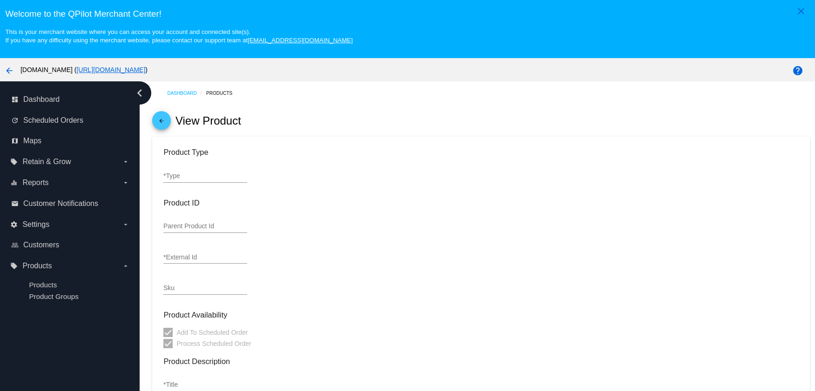
type input "In Stock (38)"
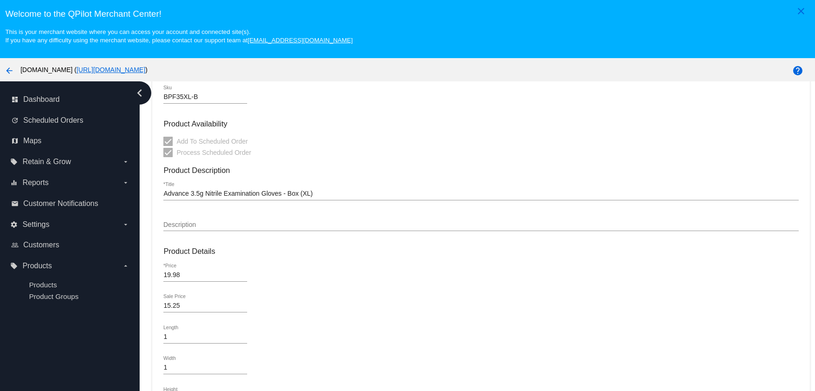
click at [178, 302] on div "15.25 Sale Price" at bounding box center [205, 304] width 84 height 18
click at [176, 307] on input "15.25" at bounding box center [205, 306] width 84 height 7
click at [263, 298] on div "15.25 Sale Price" at bounding box center [480, 308] width 635 height 27
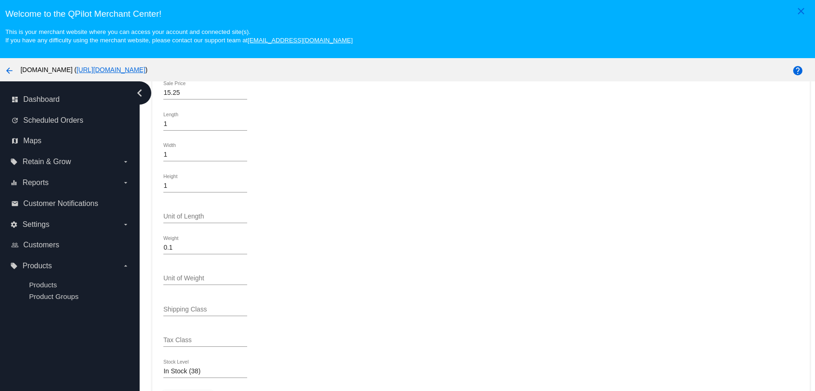
scroll to position [59, 0]
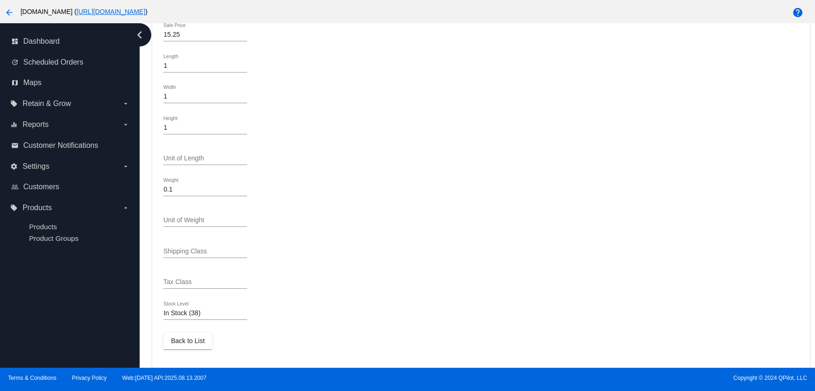
click at [199, 342] on span "Back to List" at bounding box center [188, 340] width 34 height 7
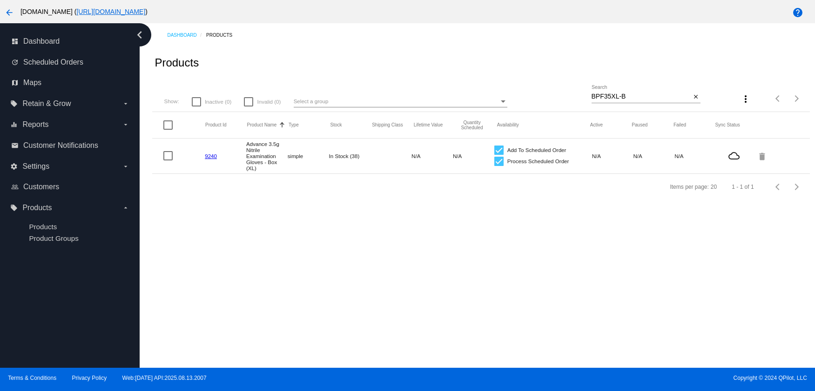
click at [603, 98] on input "BPF35XL-B" at bounding box center [642, 96] width 100 height 7
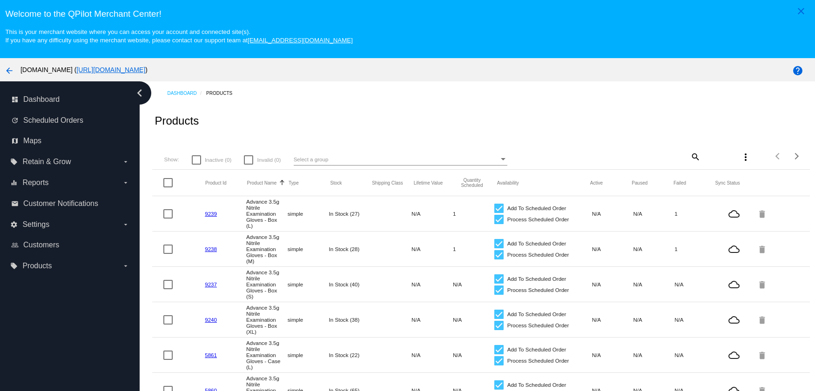
click at [689, 157] on mat-icon "search" at bounding box center [694, 156] width 11 height 14
click at [630, 158] on input "Search" at bounding box center [646, 154] width 109 height 7
paste input "BPF35XL-B"
type input "BPF35XL-B"
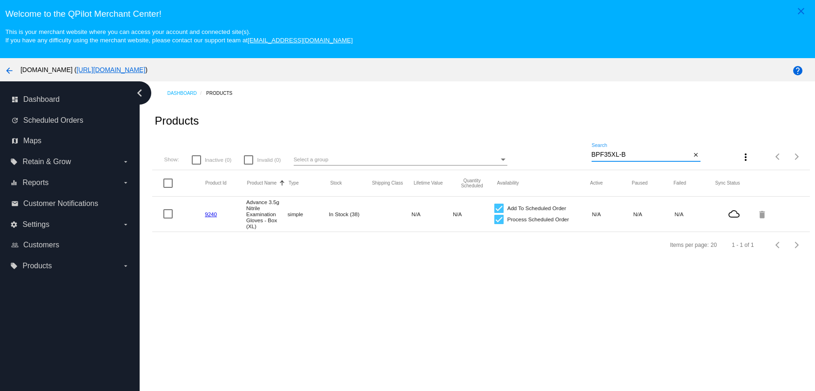
click at [211, 216] on link "9240" at bounding box center [211, 214] width 12 height 6
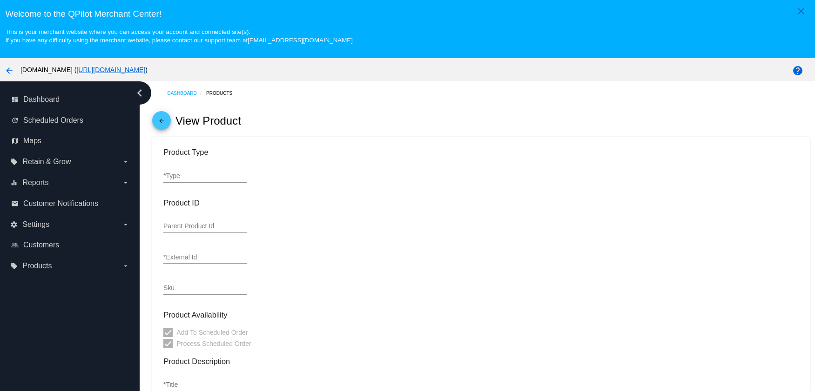
type input "simple"
type input "9240"
type input "BPF35XL-B"
type input "Advance 3.5g Nitrile Examination Gloves - Box (XL)"
type input "19.98"
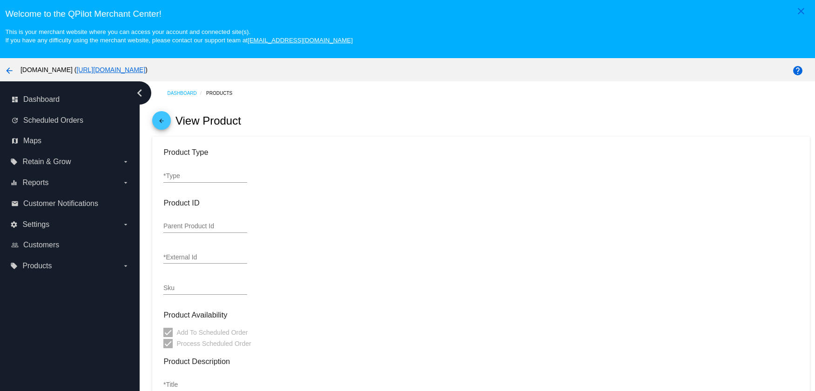
type input "15.25"
type input "1"
type input "0.1"
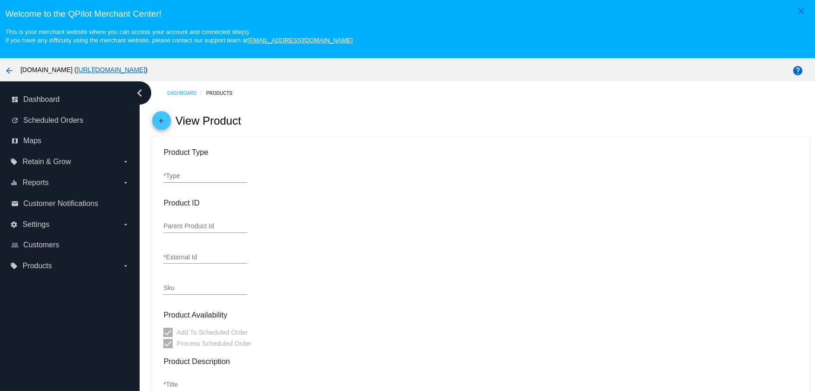
type input "In Stock (38)"
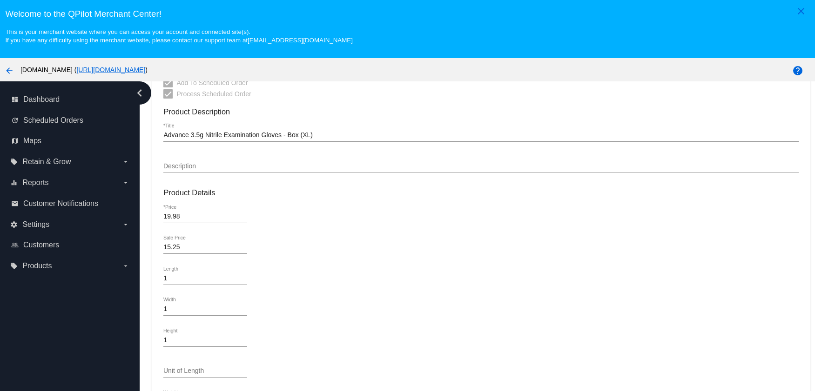
scroll to position [252, 0]
click at [244, 249] on input "15.25" at bounding box center [205, 245] width 84 height 7
click at [244, 246] on input "15.25" at bounding box center [205, 245] width 84 height 7
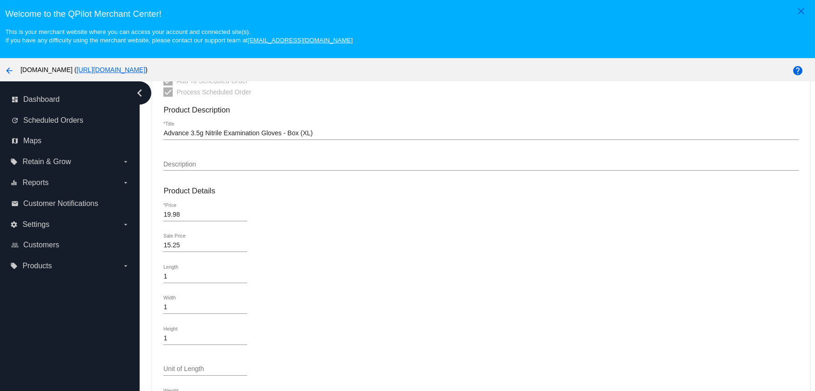
click at [244, 246] on input "15.25" at bounding box center [205, 245] width 84 height 7
click at [209, 252] on div "15.25 Sale Price" at bounding box center [205, 243] width 84 height 18
click at [205, 244] on input "15.25" at bounding box center [205, 245] width 84 height 7
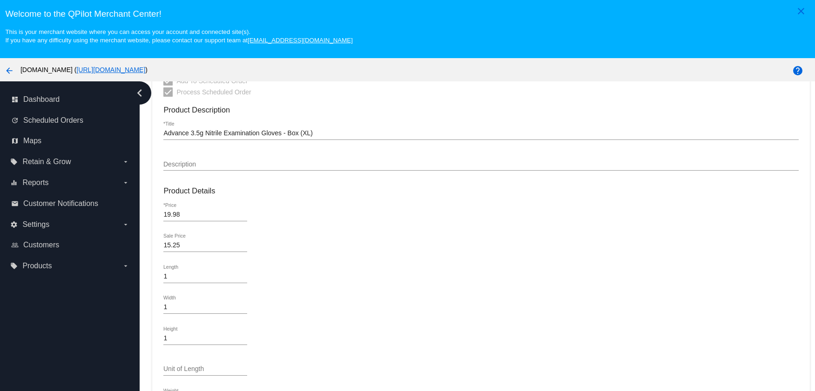
click at [205, 244] on input "15.25" at bounding box center [205, 245] width 84 height 7
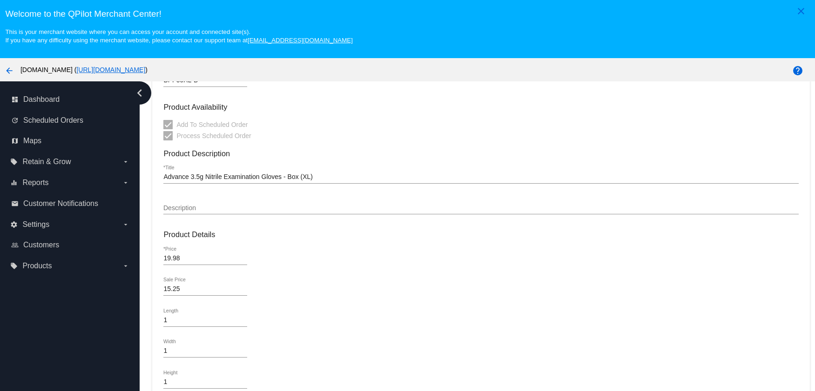
scroll to position [253, 0]
